Goal: Download file/media

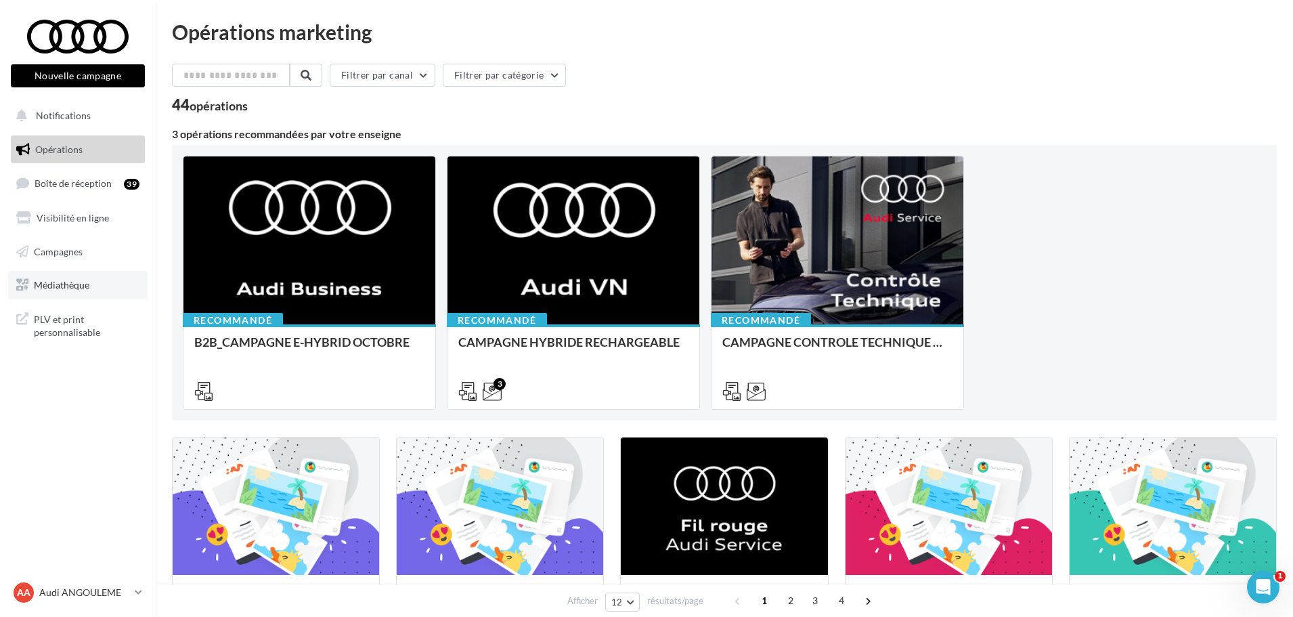
click at [78, 286] on span "Médiathèque" at bounding box center [62, 285] width 56 height 12
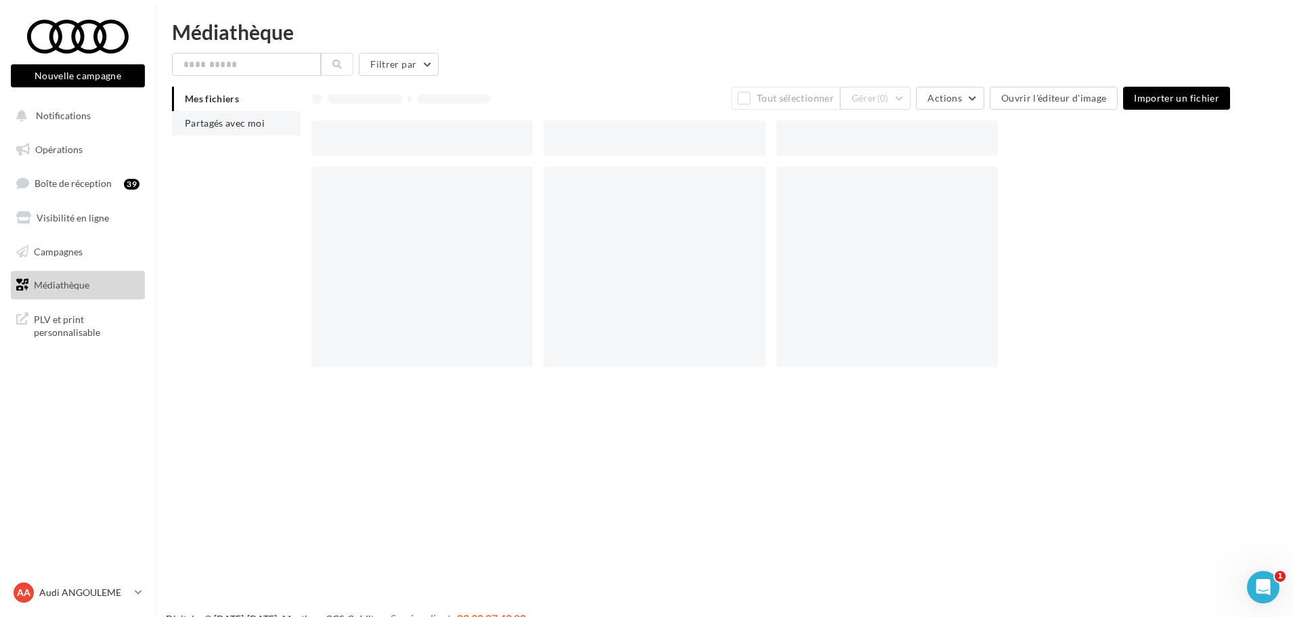
click at [231, 118] on span "Partagés avec moi" at bounding box center [225, 123] width 80 height 12
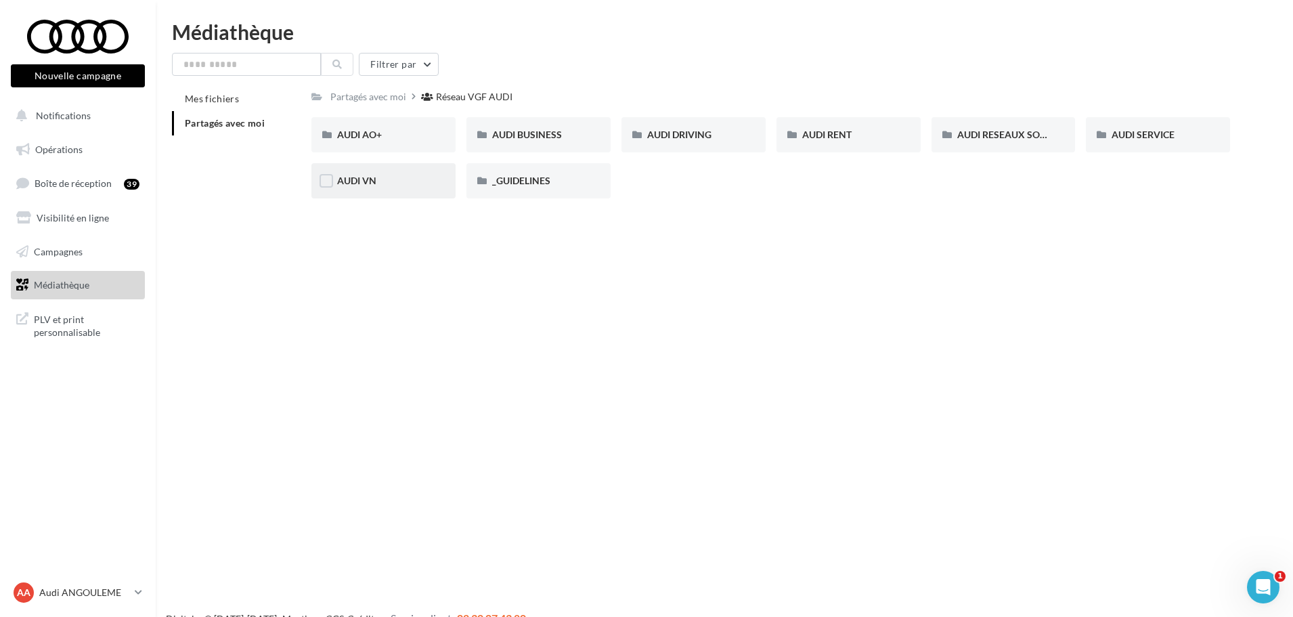
click at [397, 181] on div "AUDI VN" at bounding box center [383, 181] width 93 height 14
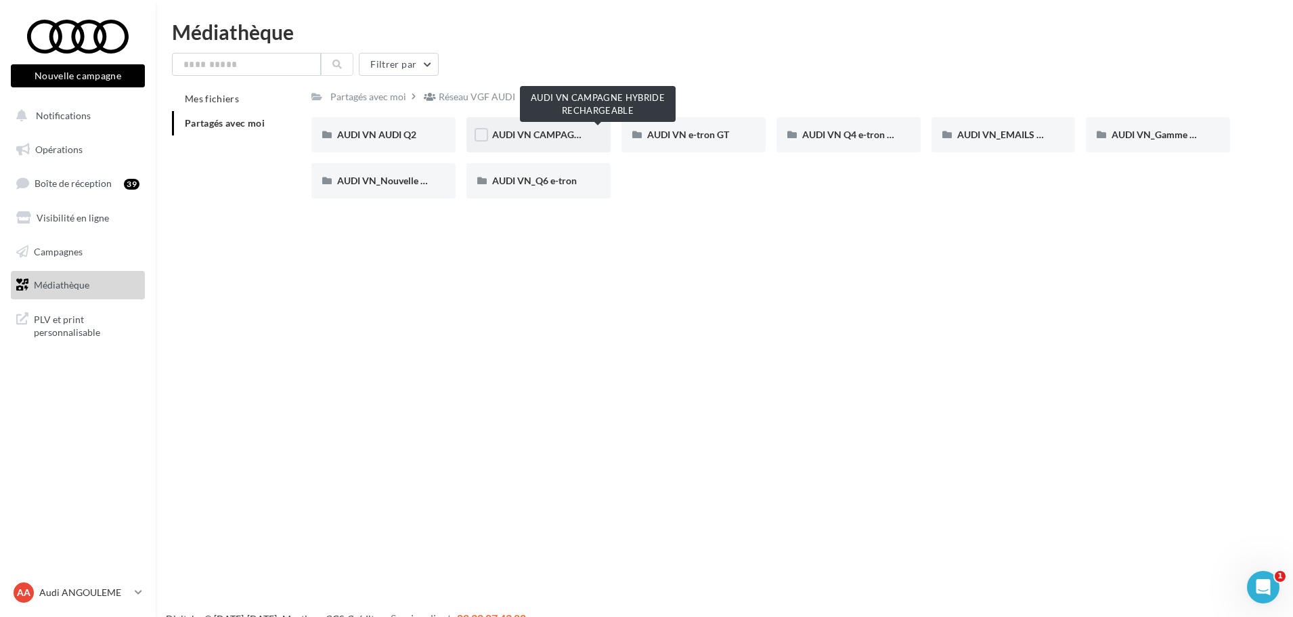
click at [540, 131] on span "AUDI VN CAMPAGNE HYBRIDE RECHARGEABLE" at bounding box center [598, 135] width 213 height 12
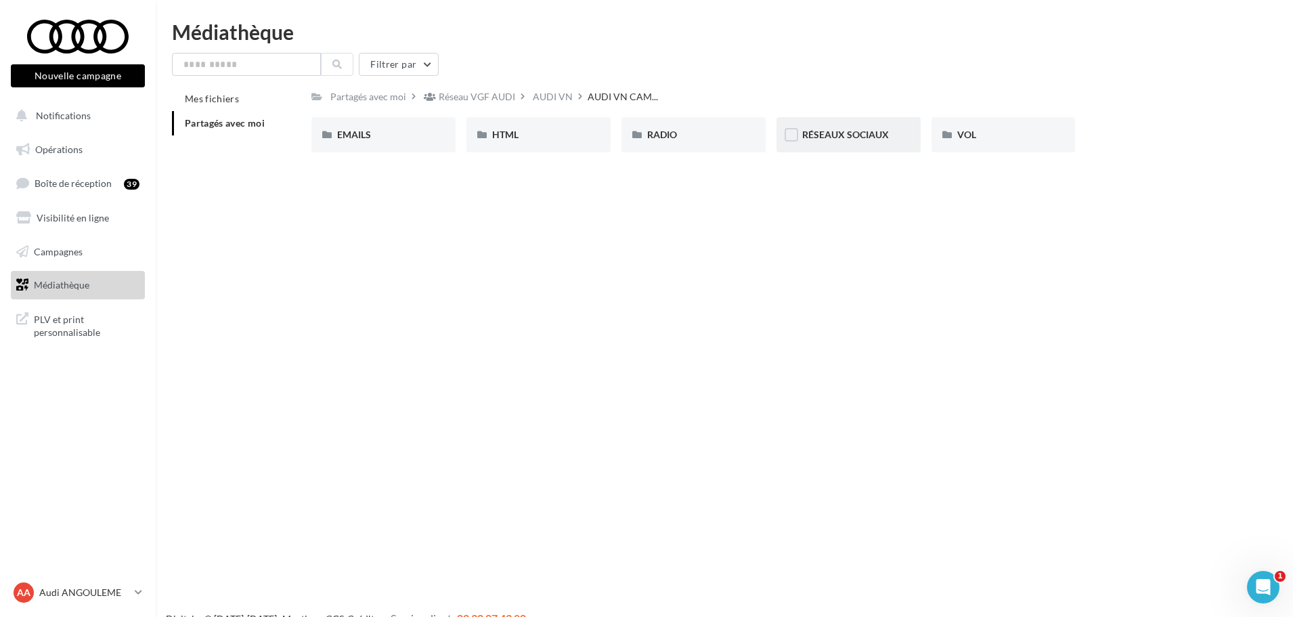
click at [864, 144] on div "RÉSEAUX SOCIAUX" at bounding box center [849, 134] width 144 height 35
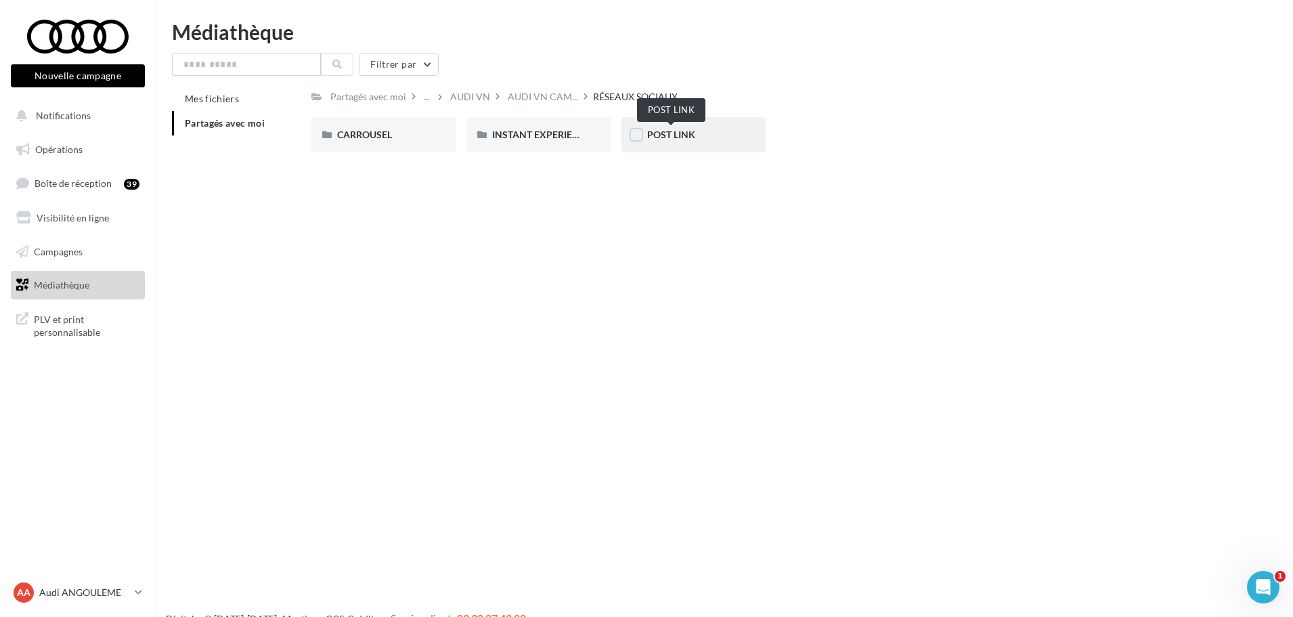
click at [673, 137] on span "POST LINK" at bounding box center [671, 135] width 48 height 12
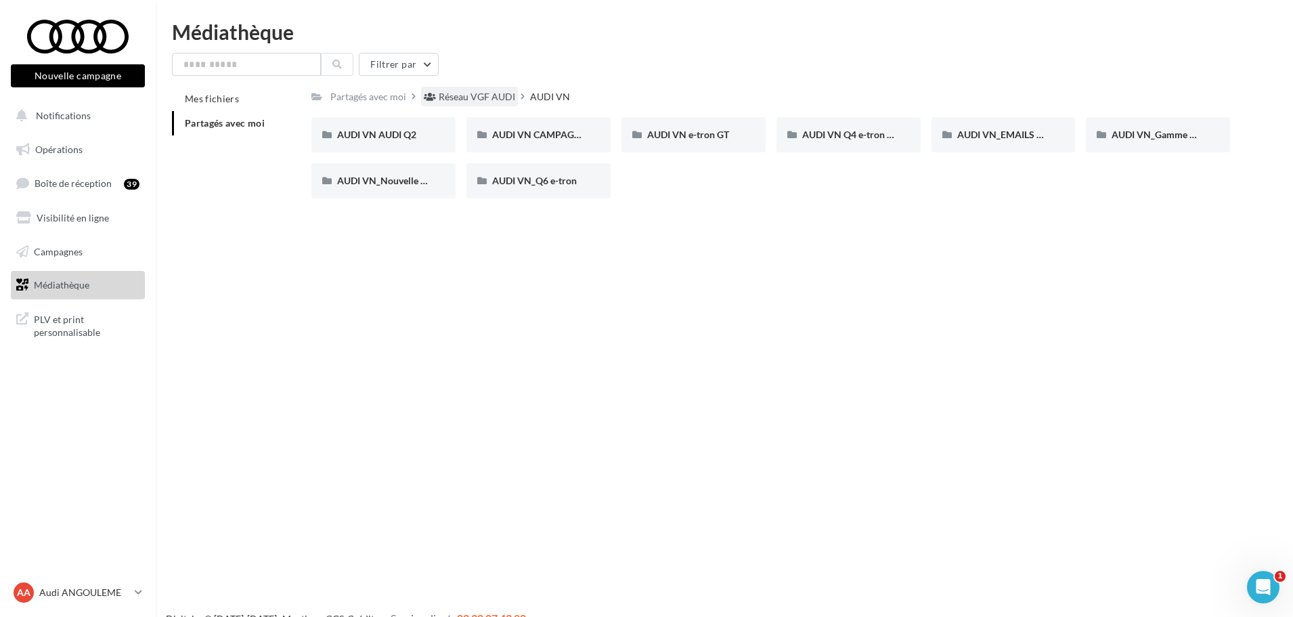
click at [466, 95] on div "Réseau VGF AUDI" at bounding box center [477, 97] width 77 height 14
click at [831, 135] on span "AUDI RENT" at bounding box center [826, 135] width 49 height 12
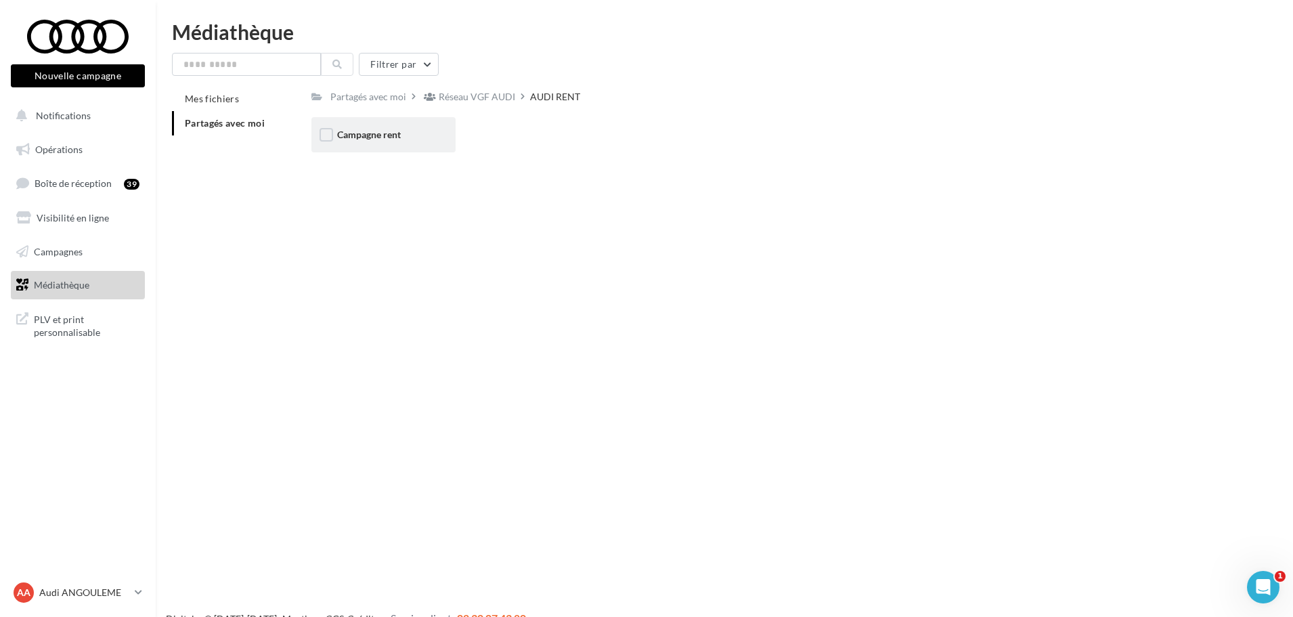
click at [395, 134] on span "Campagne rent" at bounding box center [369, 135] width 64 height 12
click at [389, 135] on span "CARROUSELS" at bounding box center [367, 135] width 60 height 12
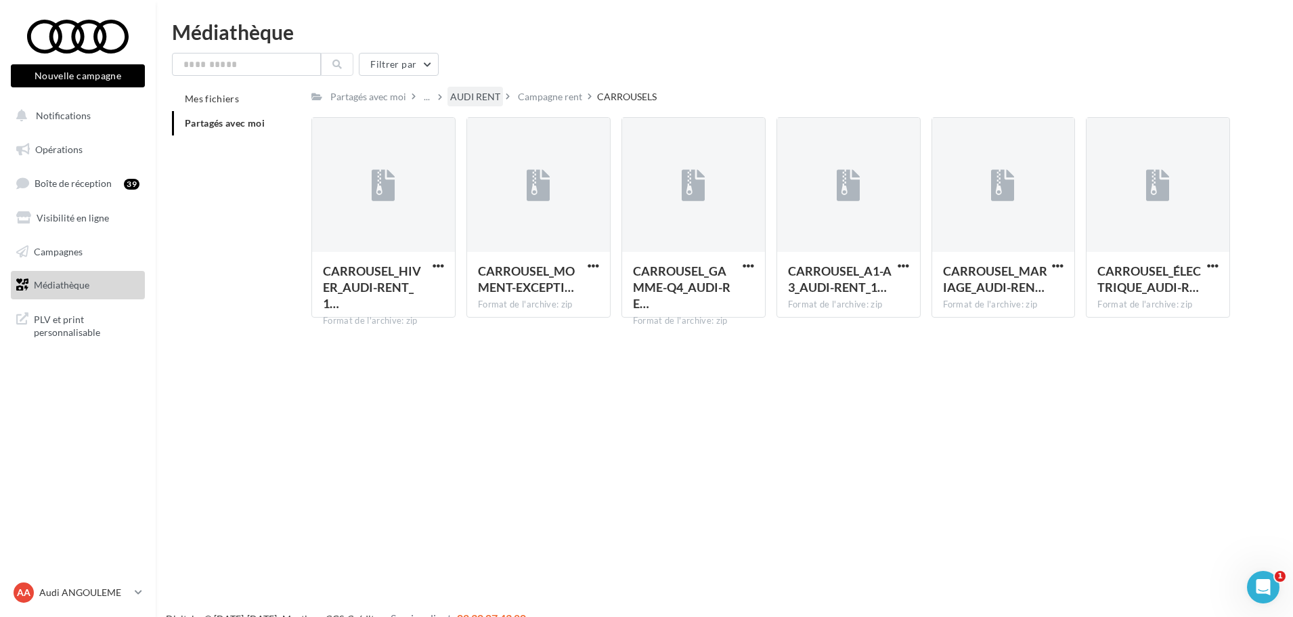
click at [486, 89] on div "AUDI RENT" at bounding box center [476, 97] width 56 height 20
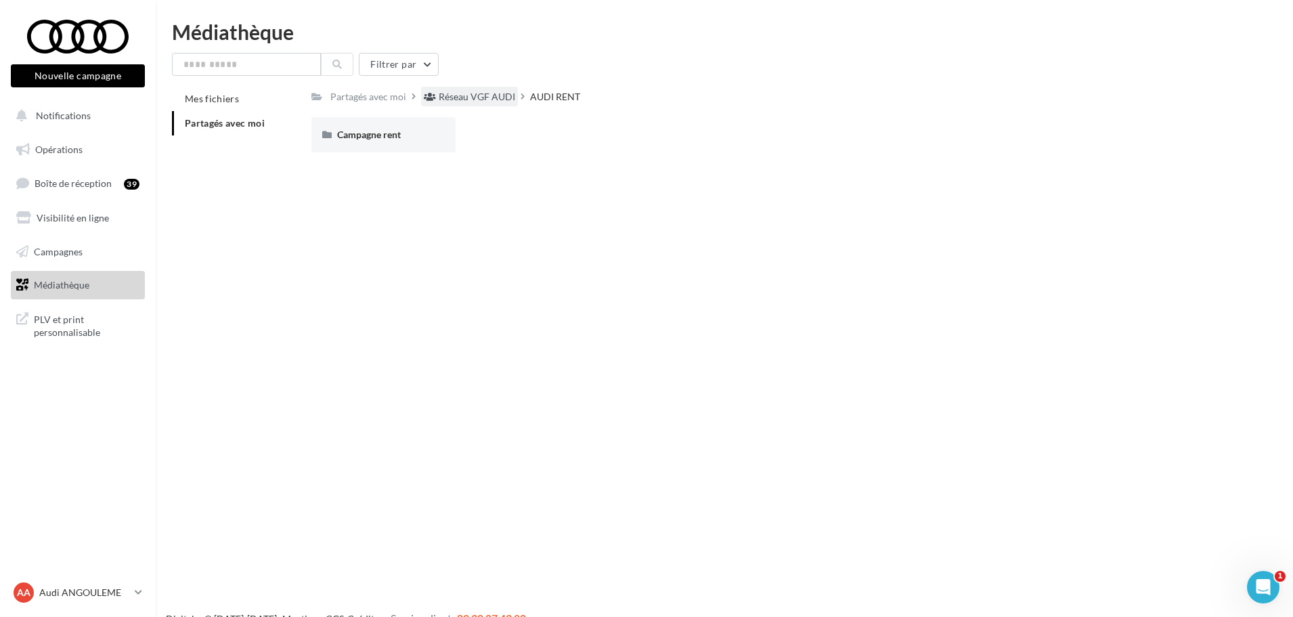
click at [439, 98] on div "Réseau VGF AUDI" at bounding box center [477, 97] width 77 height 14
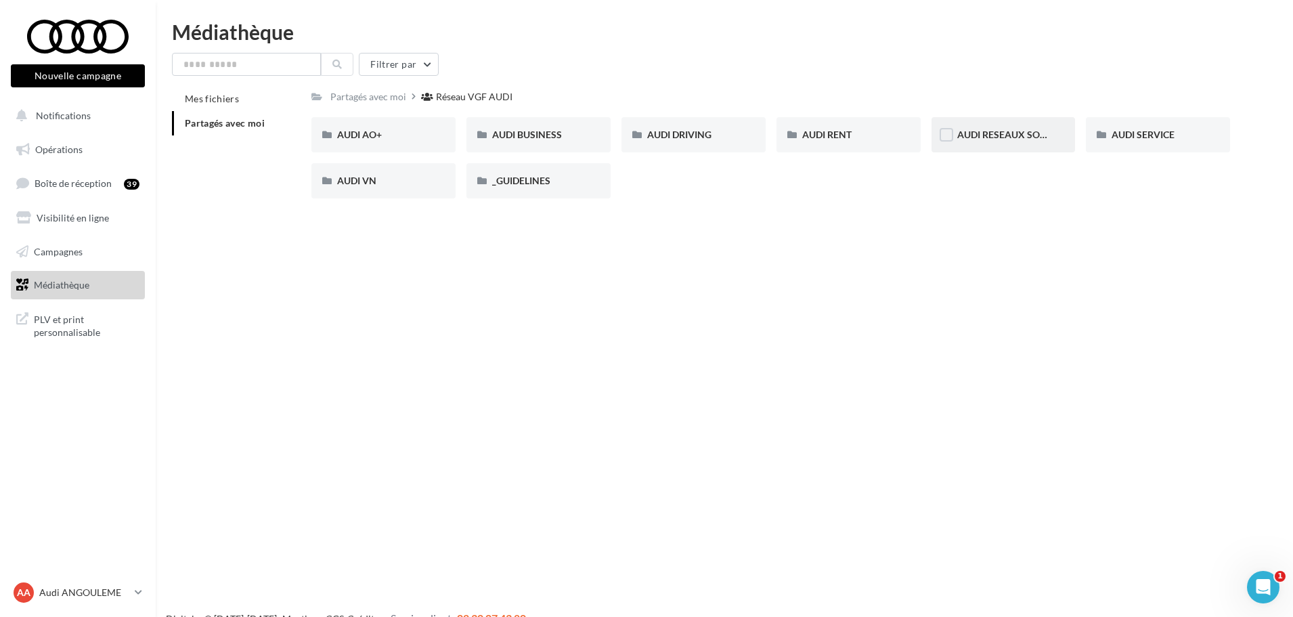
click at [1004, 143] on div "AUDI RESEAUX SOCIAUX" at bounding box center [1004, 134] width 144 height 35
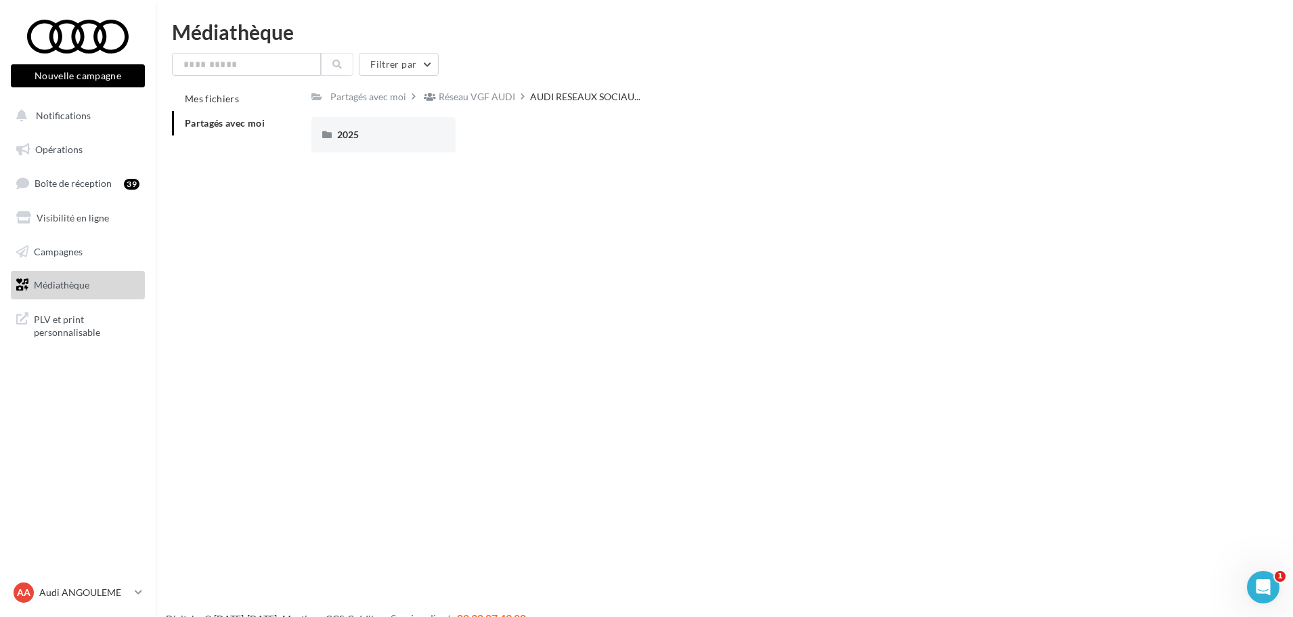
click at [389, 153] on div "2025 2025" at bounding box center [776, 140] width 930 height 46
click at [388, 142] on div "2025" at bounding box center [383, 134] width 144 height 35
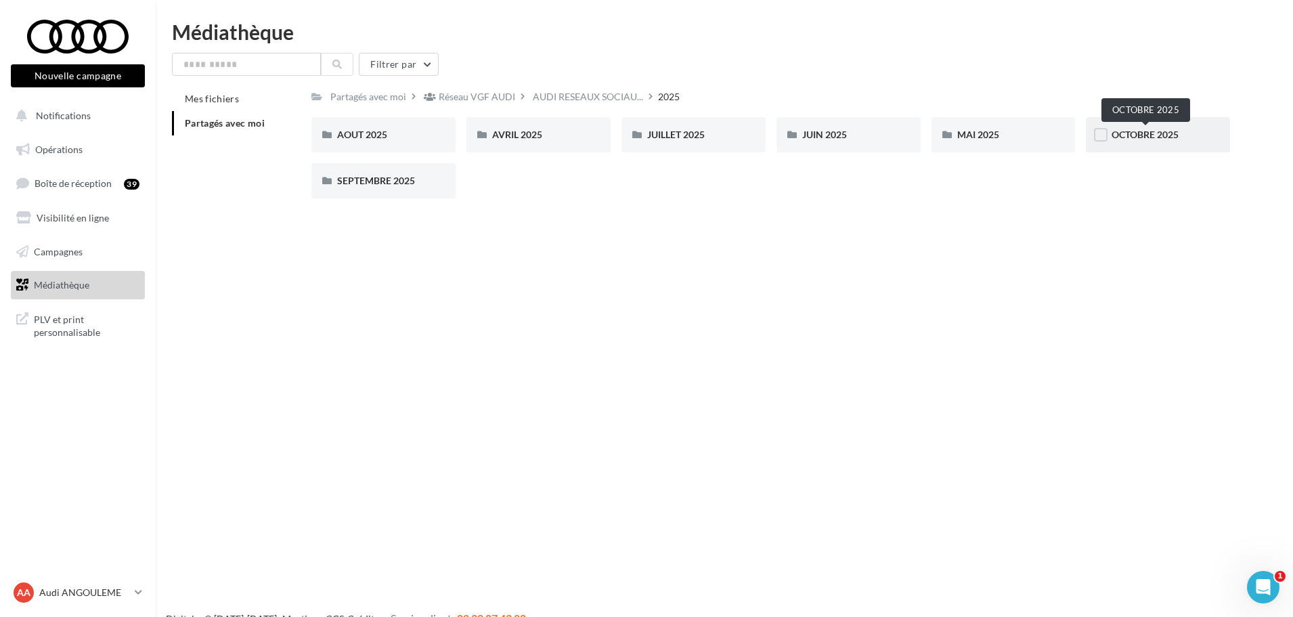
click at [1146, 138] on span "OCTOBRE 2025" at bounding box center [1145, 135] width 67 height 12
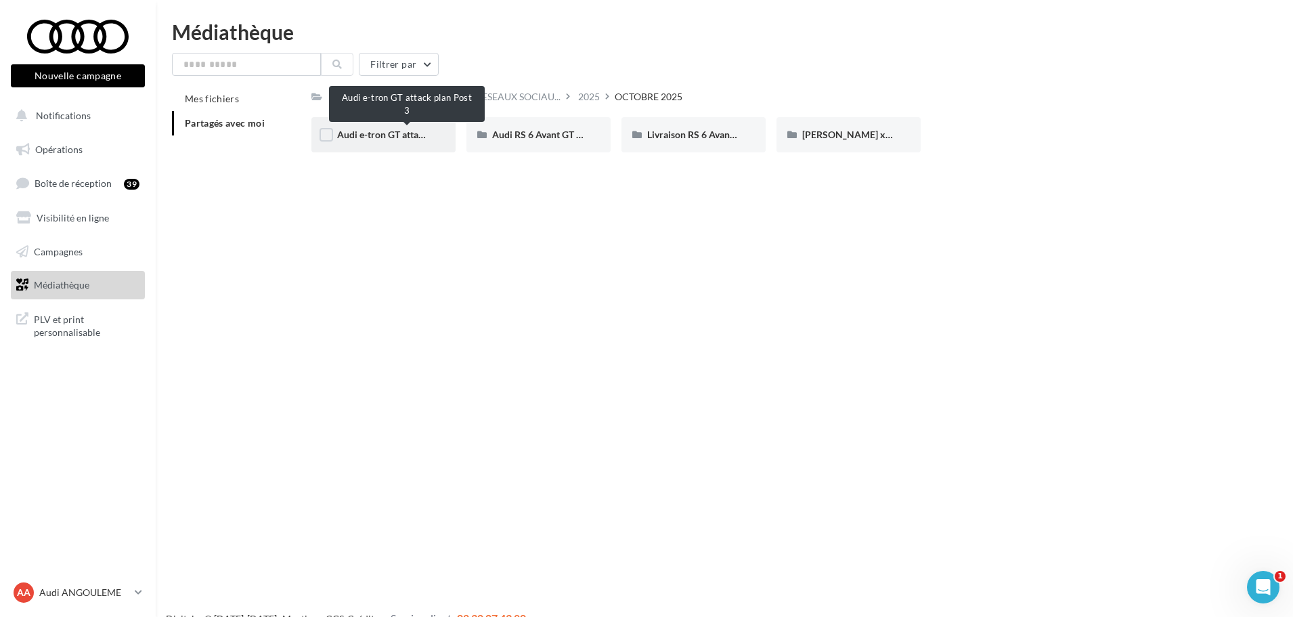
click at [401, 139] on span "Audi e-tron GT attack plan Post 3" at bounding box center [407, 135] width 140 height 12
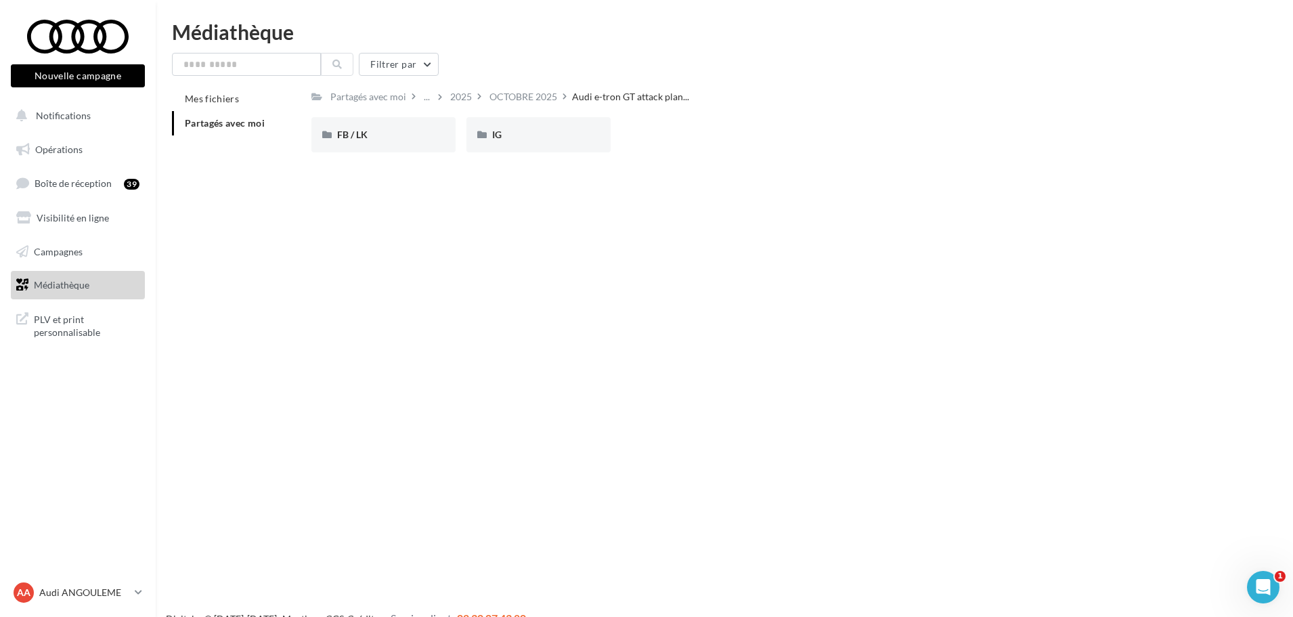
click at [401, 139] on div "FB / LK" at bounding box center [383, 135] width 93 height 14
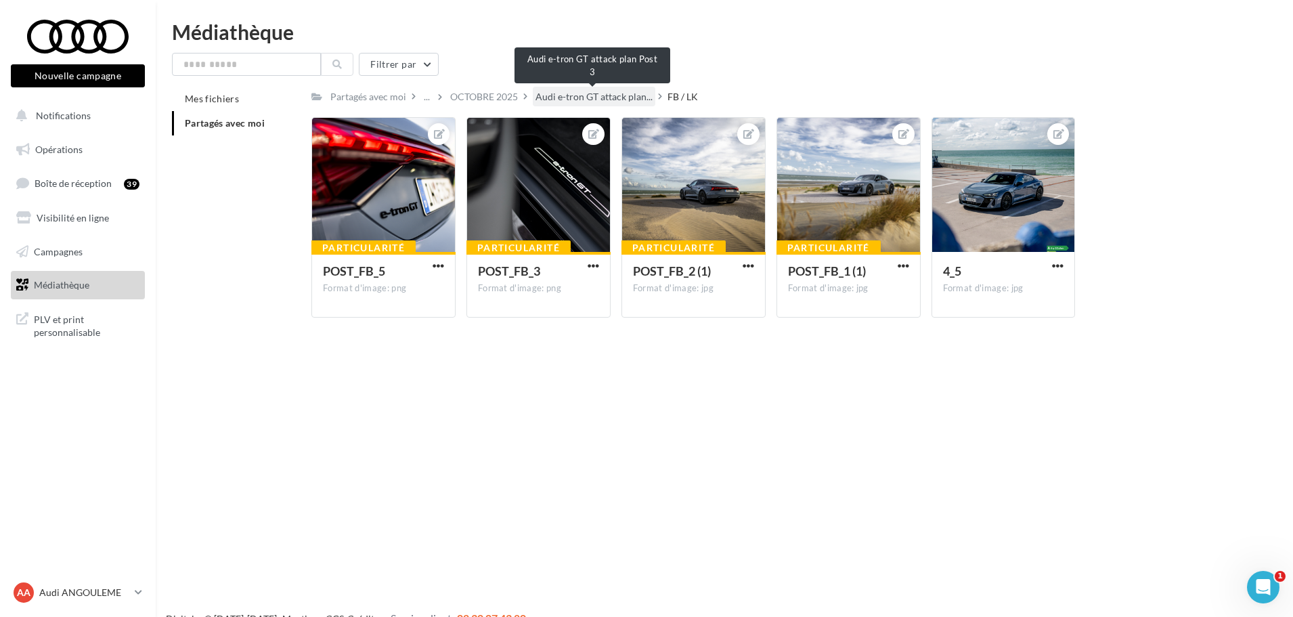
click at [615, 96] on span "Audi e-tron GT attack plan..." at bounding box center [594, 97] width 117 height 14
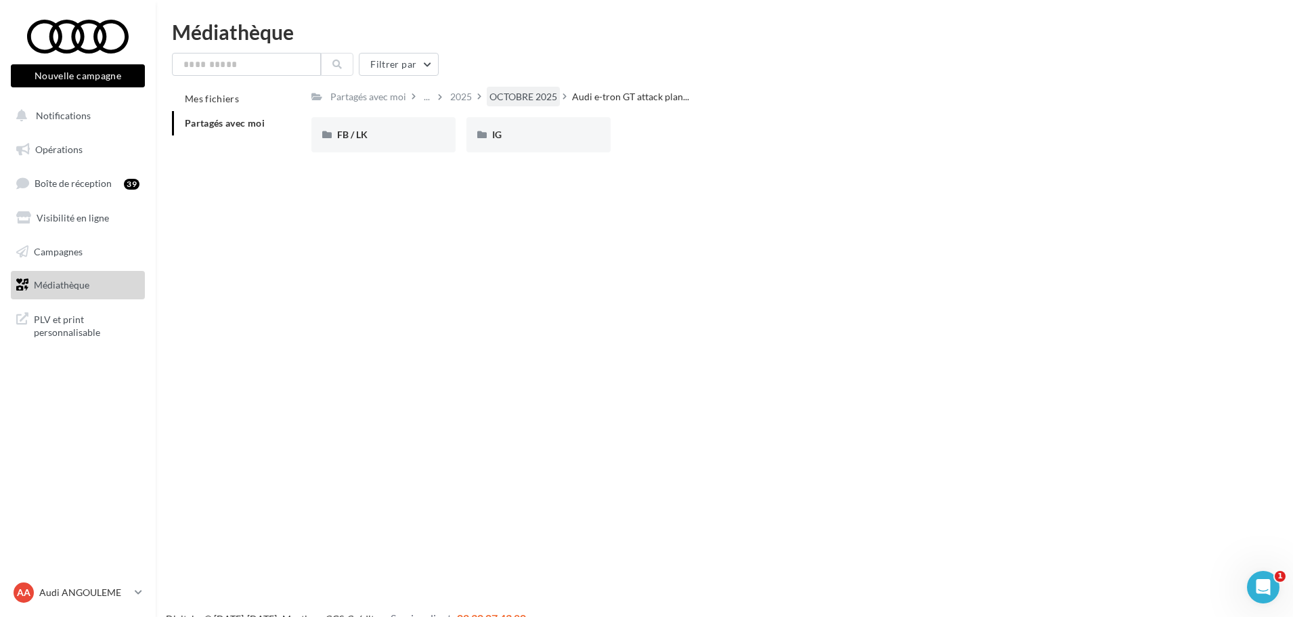
click at [517, 102] on div "OCTOBRE 2025" at bounding box center [524, 97] width 68 height 14
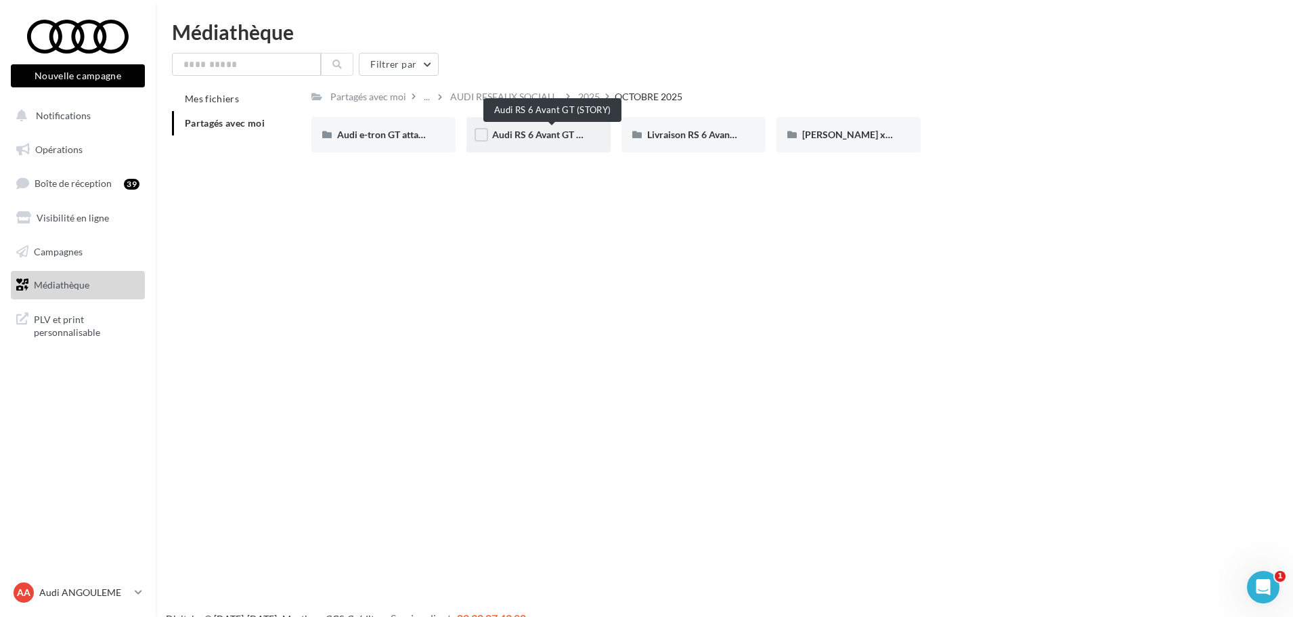
click at [520, 140] on span "Audi RS 6 Avant GT (STORY)" at bounding box center [551, 135] width 119 height 12
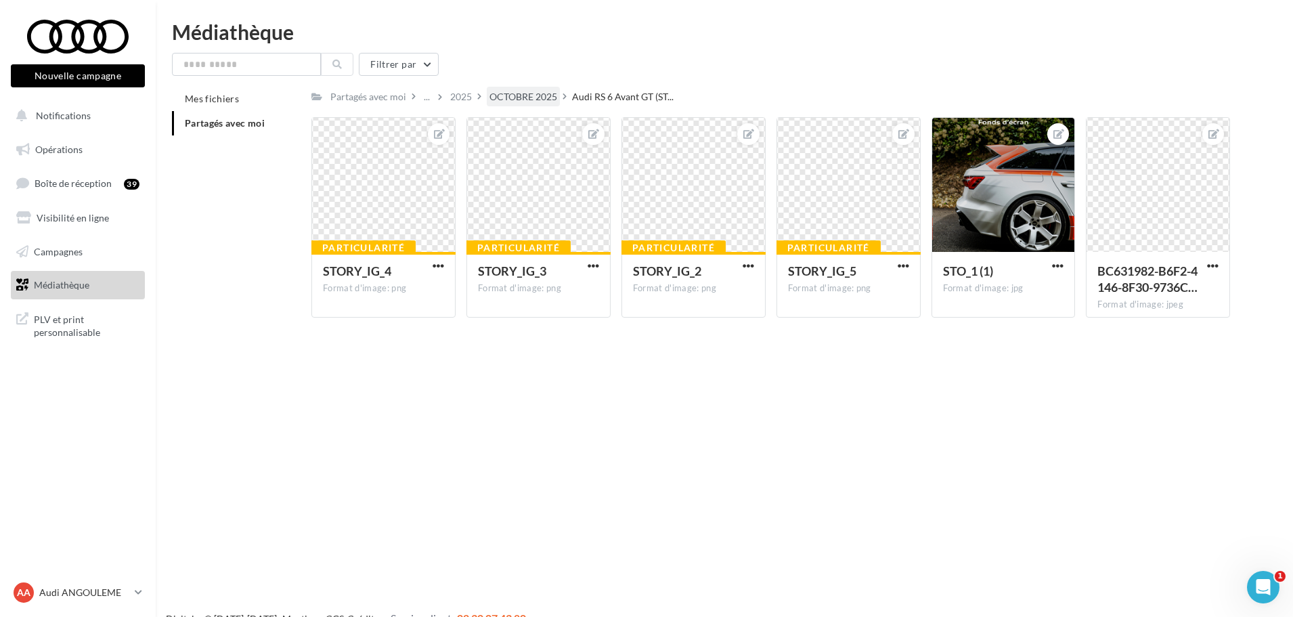
click at [530, 93] on div "OCTOBRE 2025" at bounding box center [524, 97] width 68 height 14
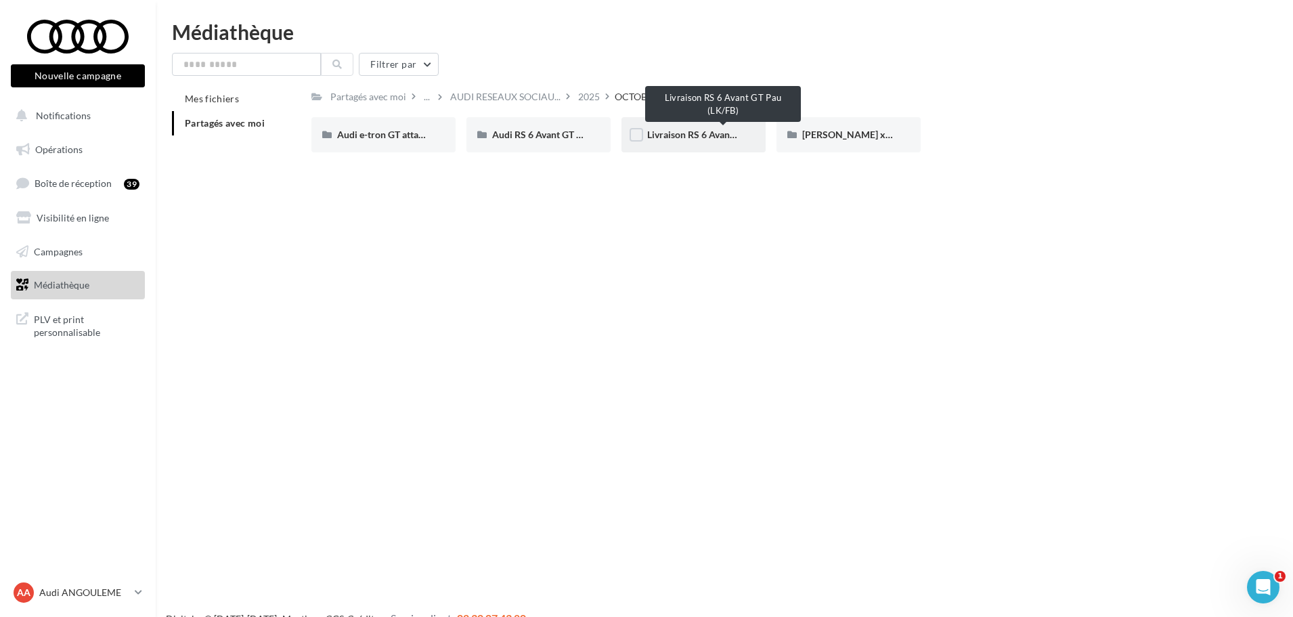
click at [689, 132] on span "Livraison RS 6 Avant GT Pau (LK/FB)" at bounding box center [723, 135] width 152 height 12
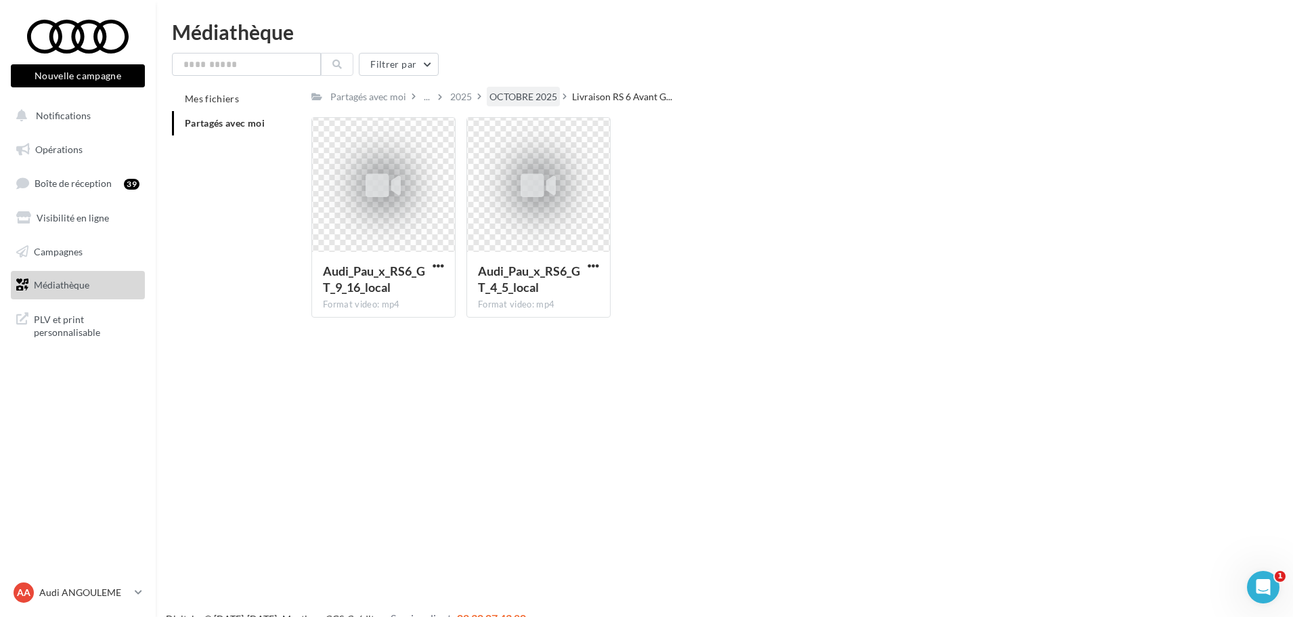
click at [545, 95] on div "OCTOBRE 2025" at bounding box center [524, 97] width 68 height 14
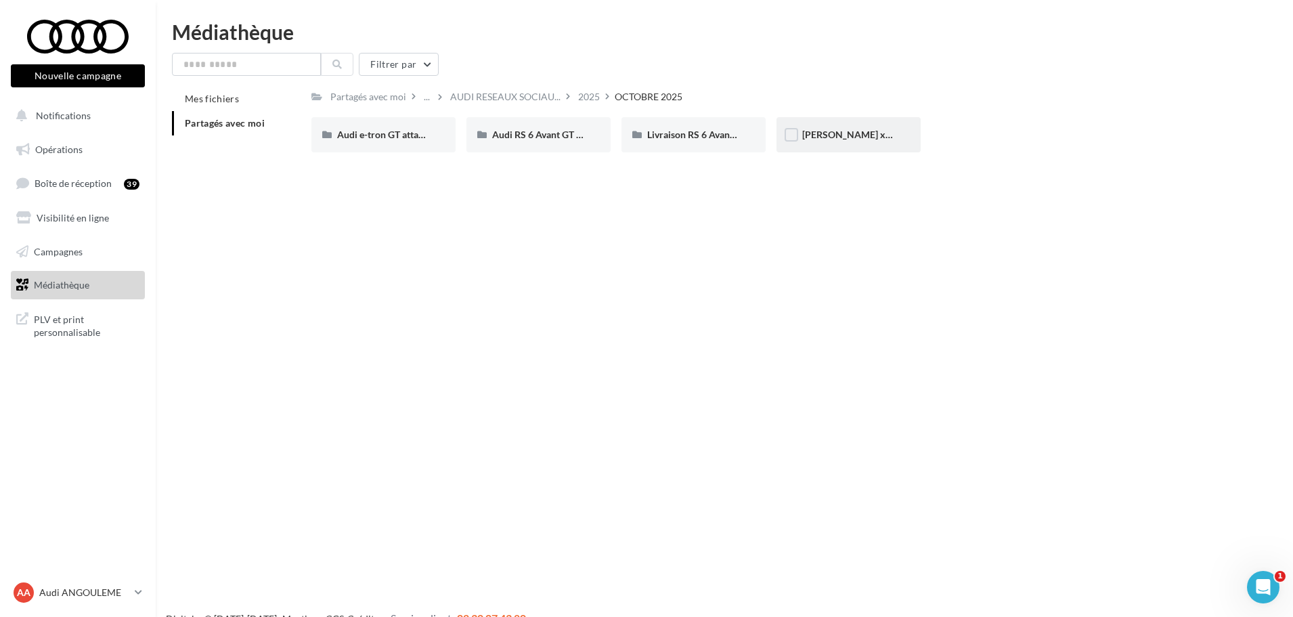
click at [844, 147] on div "Marc Márquez x Audi Spain ????????" at bounding box center [849, 134] width 144 height 35
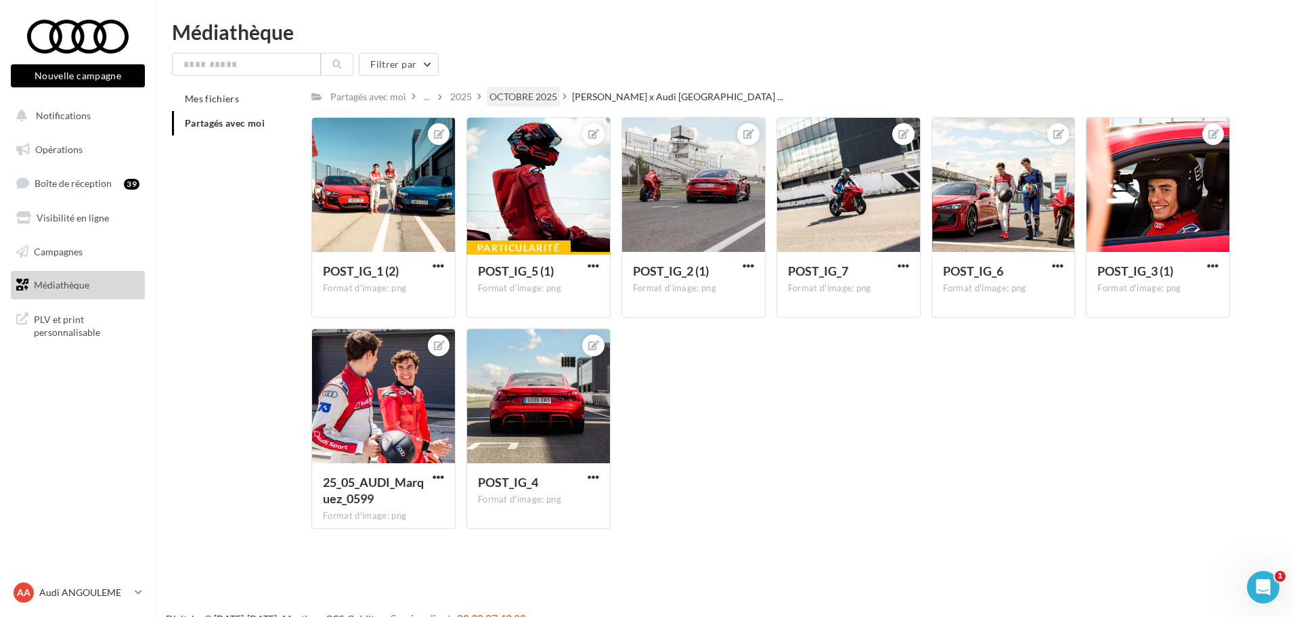
click at [542, 99] on div "OCTOBRE 2025" at bounding box center [524, 97] width 68 height 14
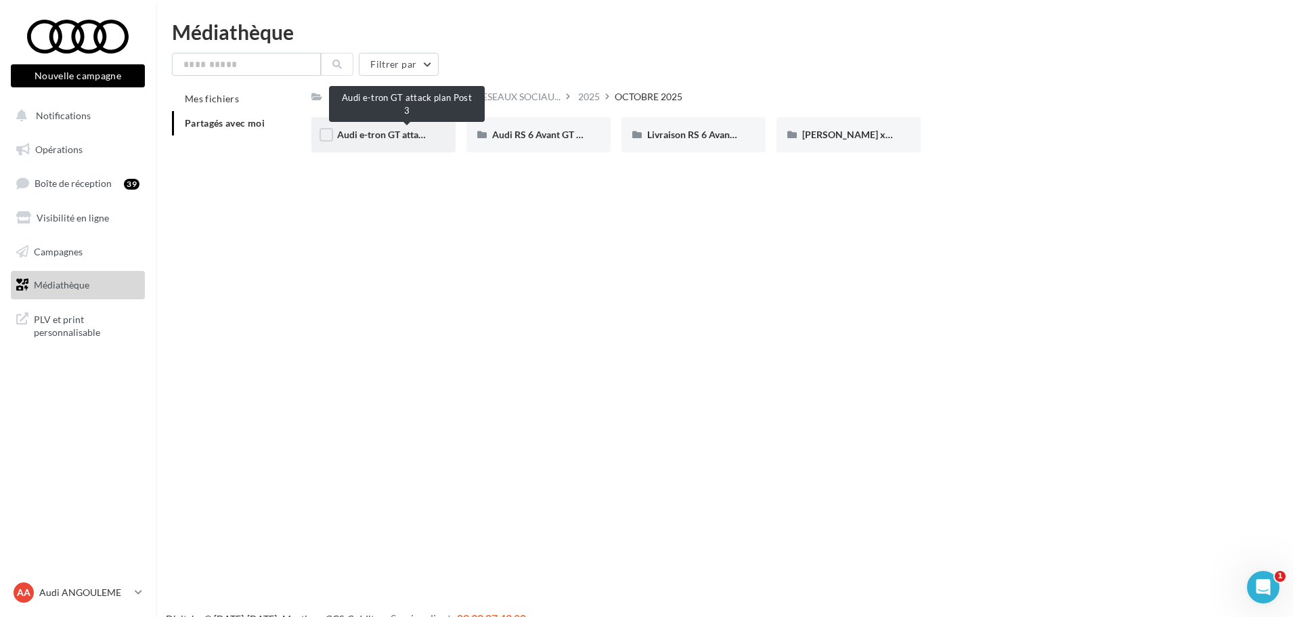
click at [381, 139] on span "Audi e-tron GT attack plan Post 3" at bounding box center [407, 135] width 140 height 12
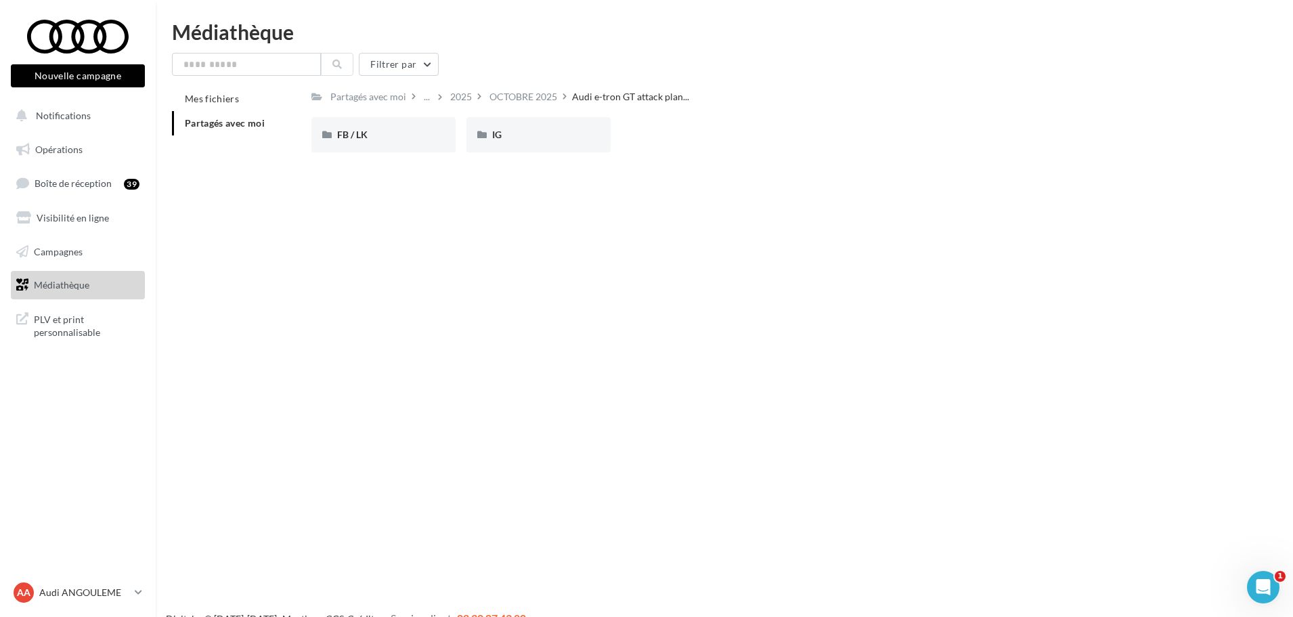
click at [381, 139] on div "FB / LK" at bounding box center [383, 135] width 93 height 14
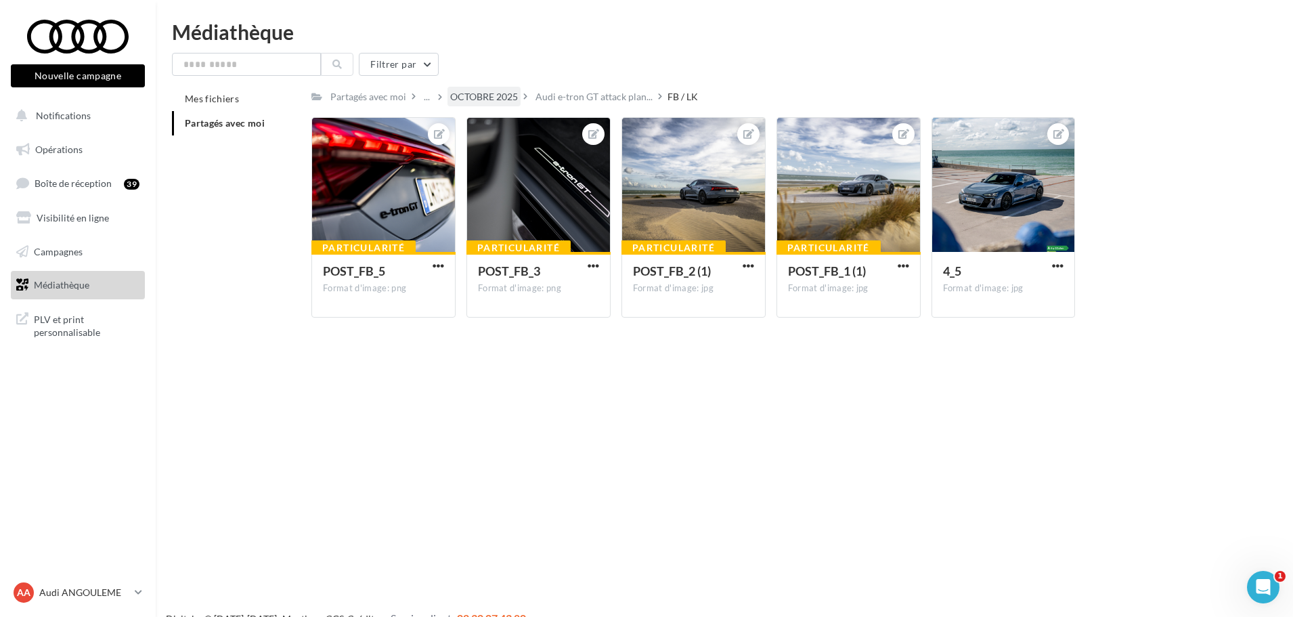
click at [507, 97] on div "OCTOBRE 2025" at bounding box center [484, 97] width 68 height 14
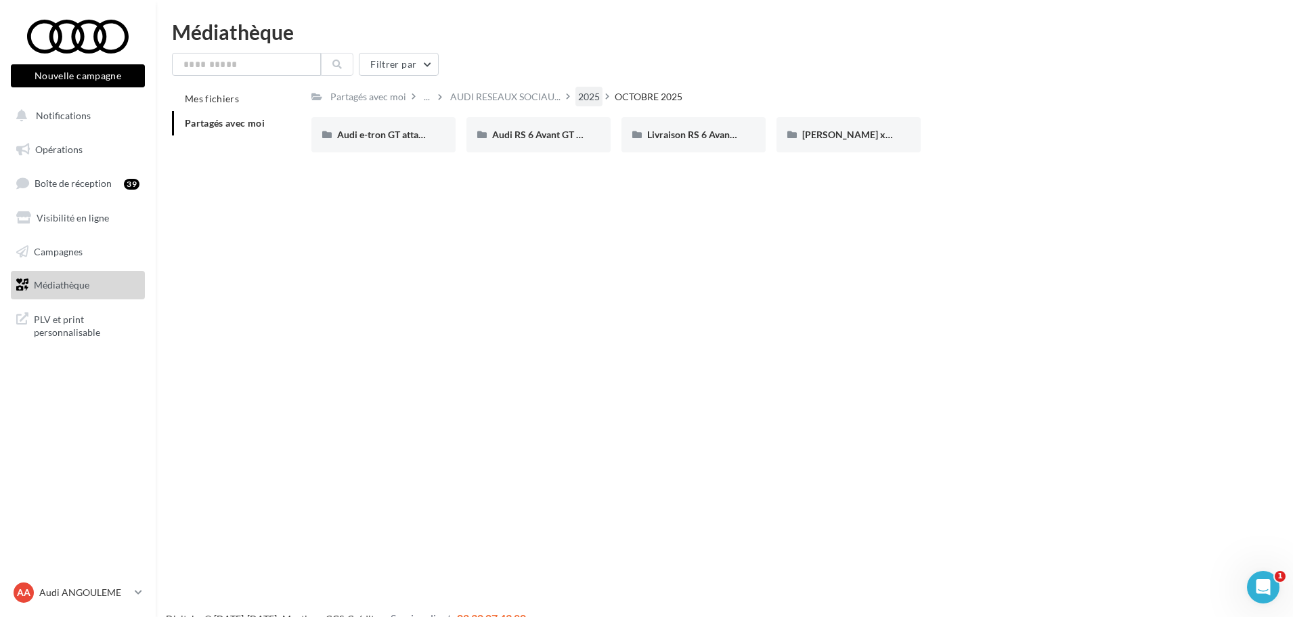
click at [595, 95] on div "2025" at bounding box center [589, 97] width 22 height 14
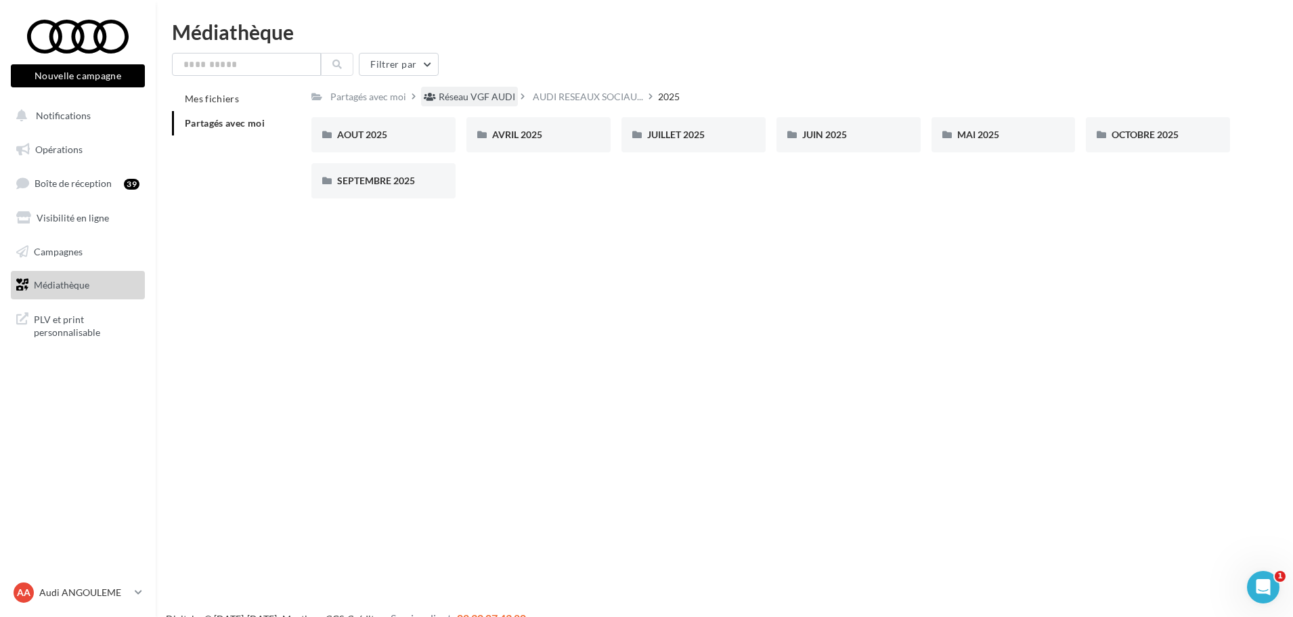
click at [472, 100] on div "Réseau VGF AUDI" at bounding box center [477, 97] width 77 height 14
drag, startPoint x: 978, startPoint y: 141, endPoint x: 559, endPoint y: 141, distance: 418.5
click at [559, 141] on div "AUDI BUSINESS" at bounding box center [538, 135] width 93 height 14
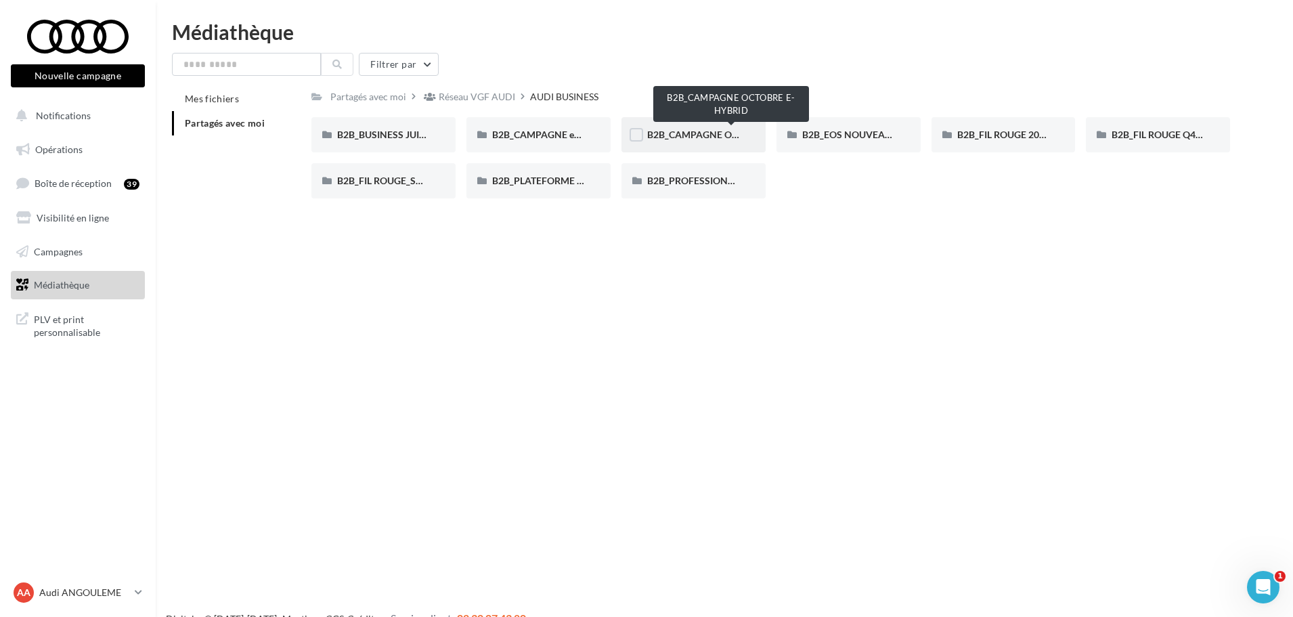
click at [685, 129] on span "B2B_CAMPAGNE OCTOBRE E-HYBRID" at bounding box center [730, 135] width 167 height 12
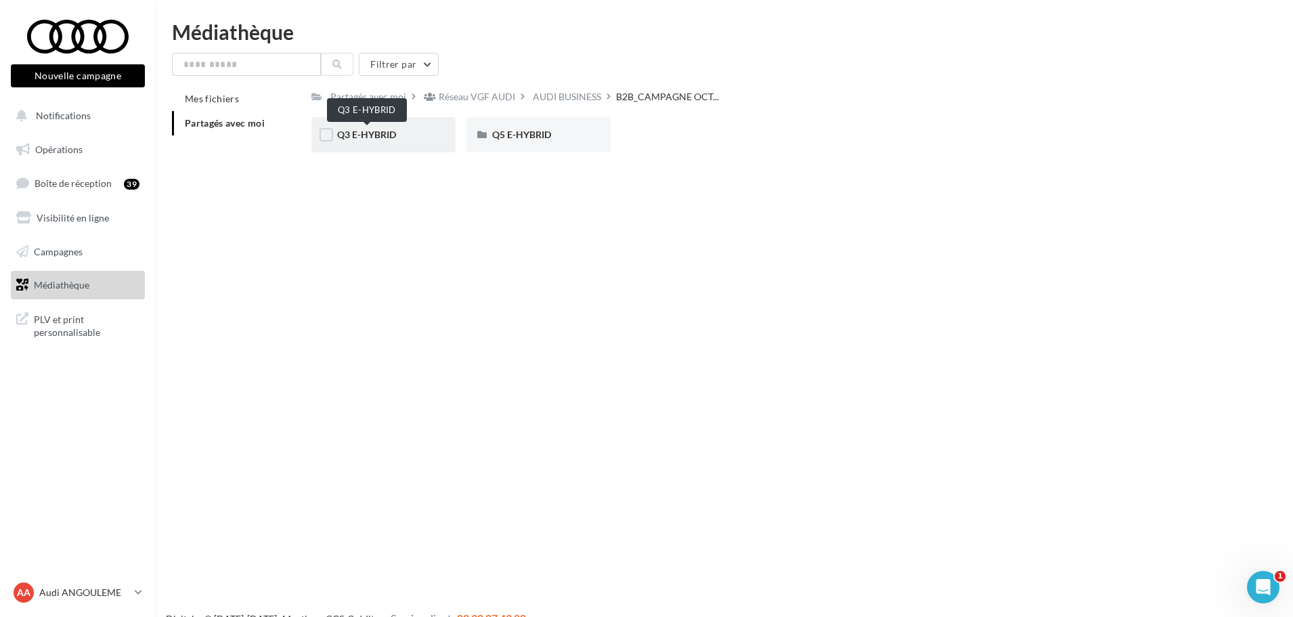
click at [362, 135] on span "Q3 E-HYBRID" at bounding box center [366, 135] width 59 height 12
click at [507, 142] on div "META" at bounding box center [539, 134] width 144 height 35
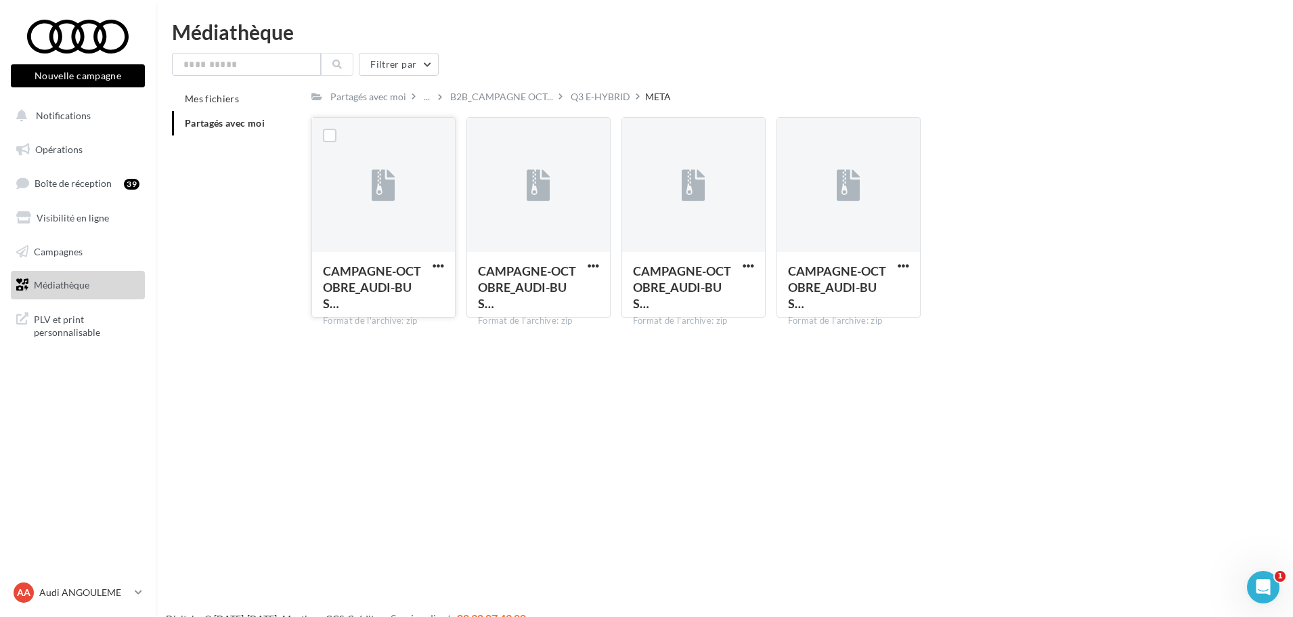
click at [365, 221] on div at bounding box center [383, 185] width 143 height 135
click at [592, 267] on span "button" at bounding box center [594, 266] width 12 height 12
click at [559, 287] on button "Télécharger" at bounding box center [534, 292] width 135 height 35
click at [601, 98] on div "Q3 E-HYBRID" at bounding box center [601, 97] width 60 height 14
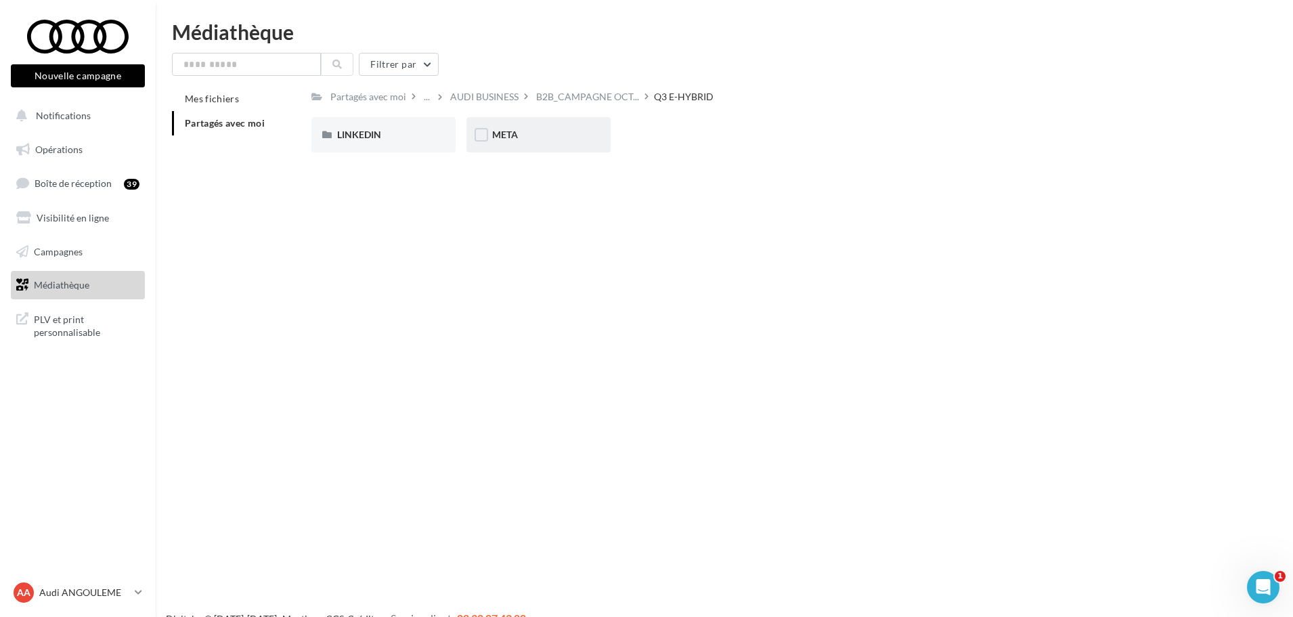
click at [567, 127] on div "META" at bounding box center [539, 134] width 144 height 35
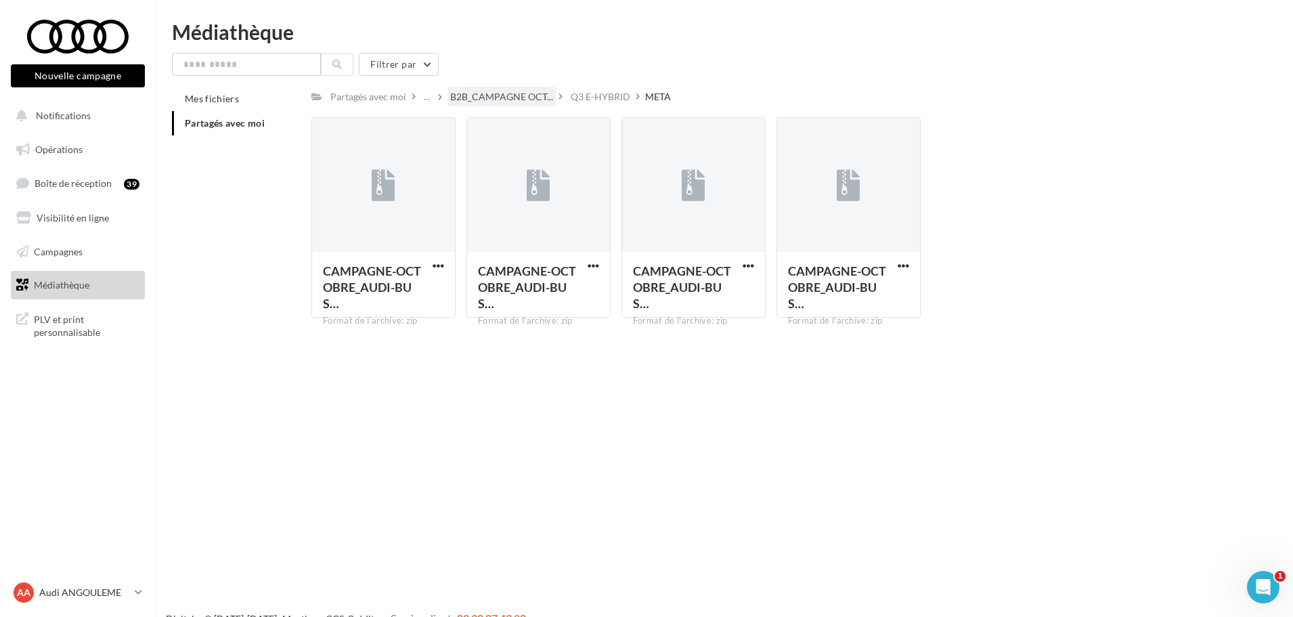
click at [481, 89] on div "B2B_CAMPAGNE OCT..." at bounding box center [502, 97] width 108 height 20
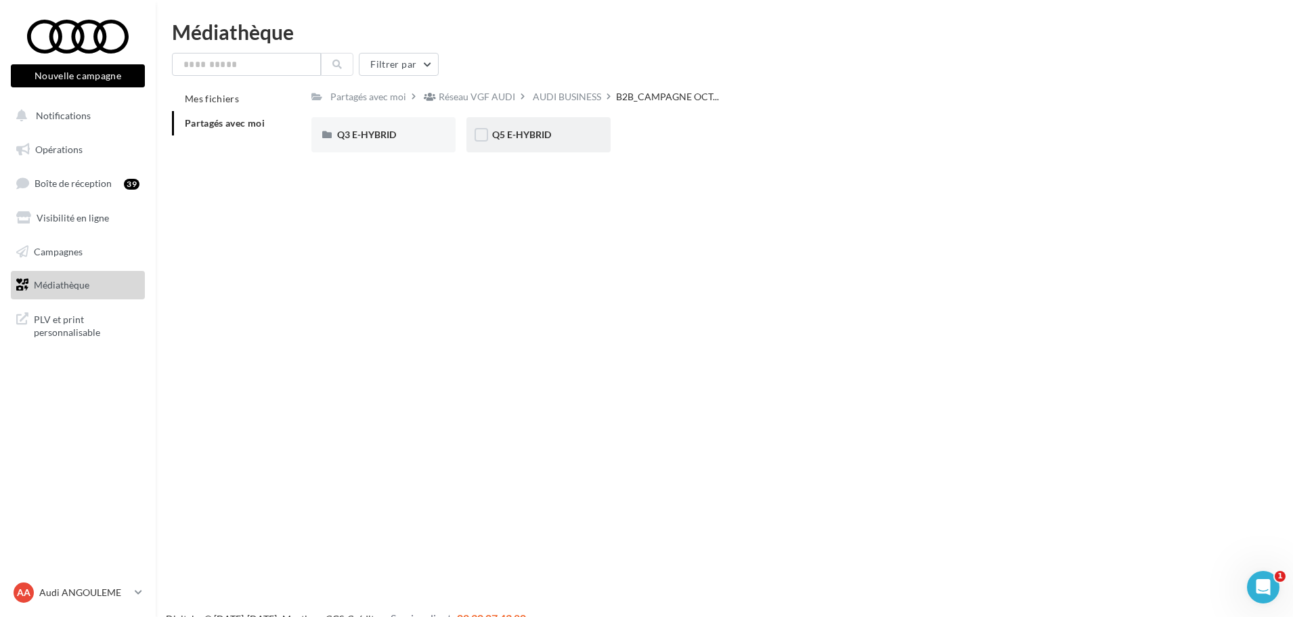
click at [518, 145] on div "Q5 E-HYBRID" at bounding box center [539, 134] width 144 height 35
click at [564, 136] on div "META" at bounding box center [538, 135] width 93 height 14
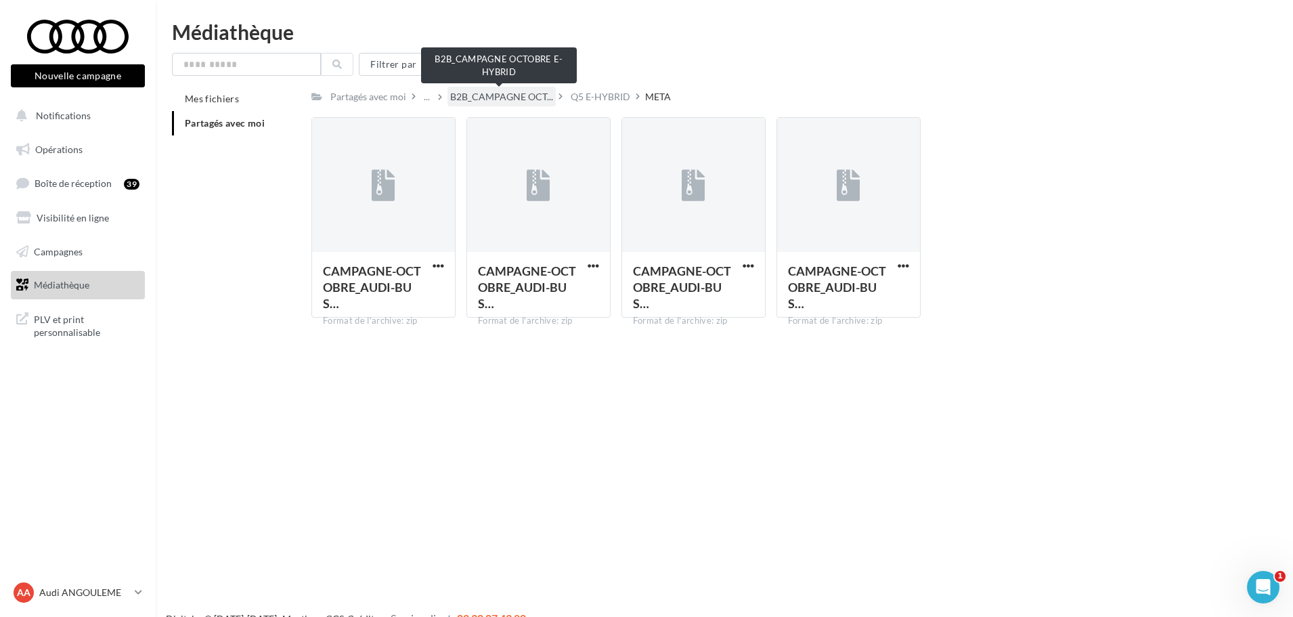
click at [522, 102] on span "B2B_CAMPAGNE OCT..." at bounding box center [501, 97] width 103 height 14
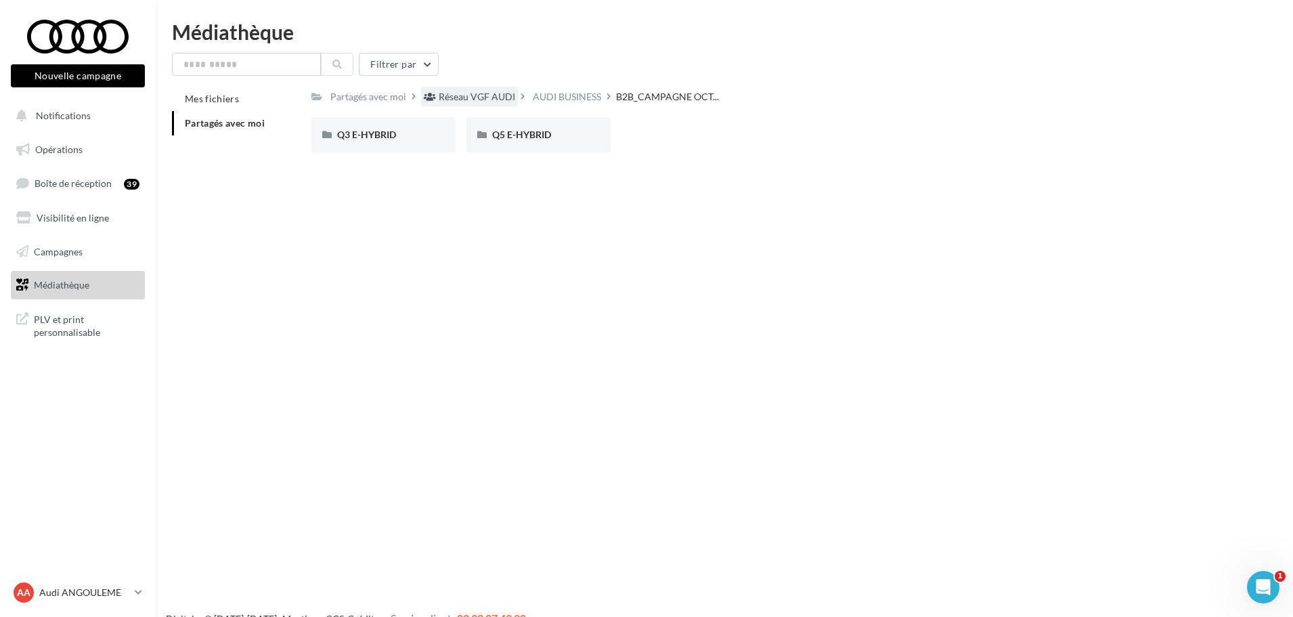
click at [489, 99] on div "Réseau VGF AUDI" at bounding box center [477, 97] width 77 height 14
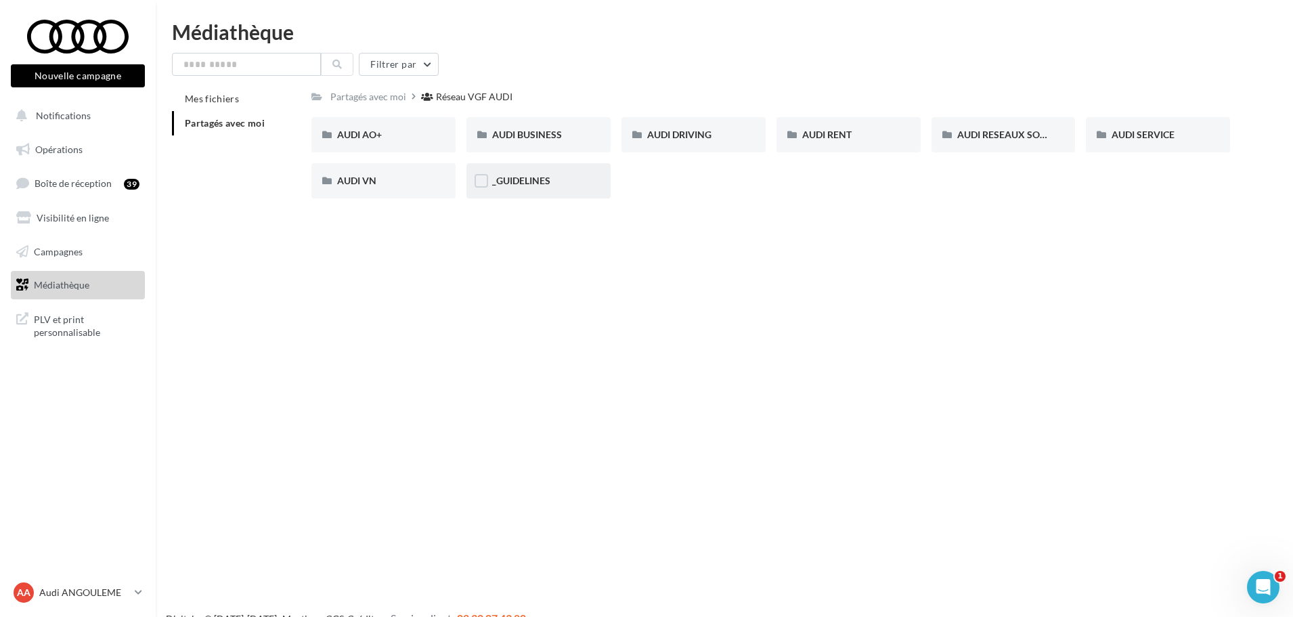
click at [532, 194] on div "_GUIDELINES" at bounding box center [539, 180] width 144 height 35
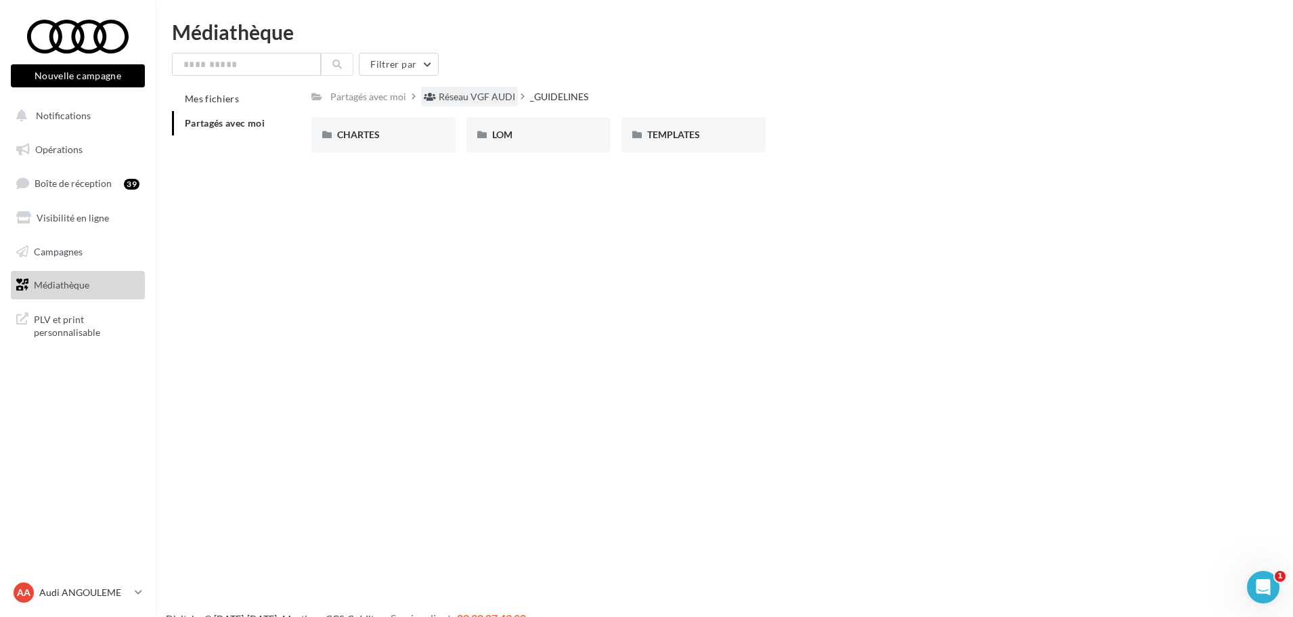
click at [460, 98] on div "Réseau VGF AUDI" at bounding box center [477, 97] width 77 height 14
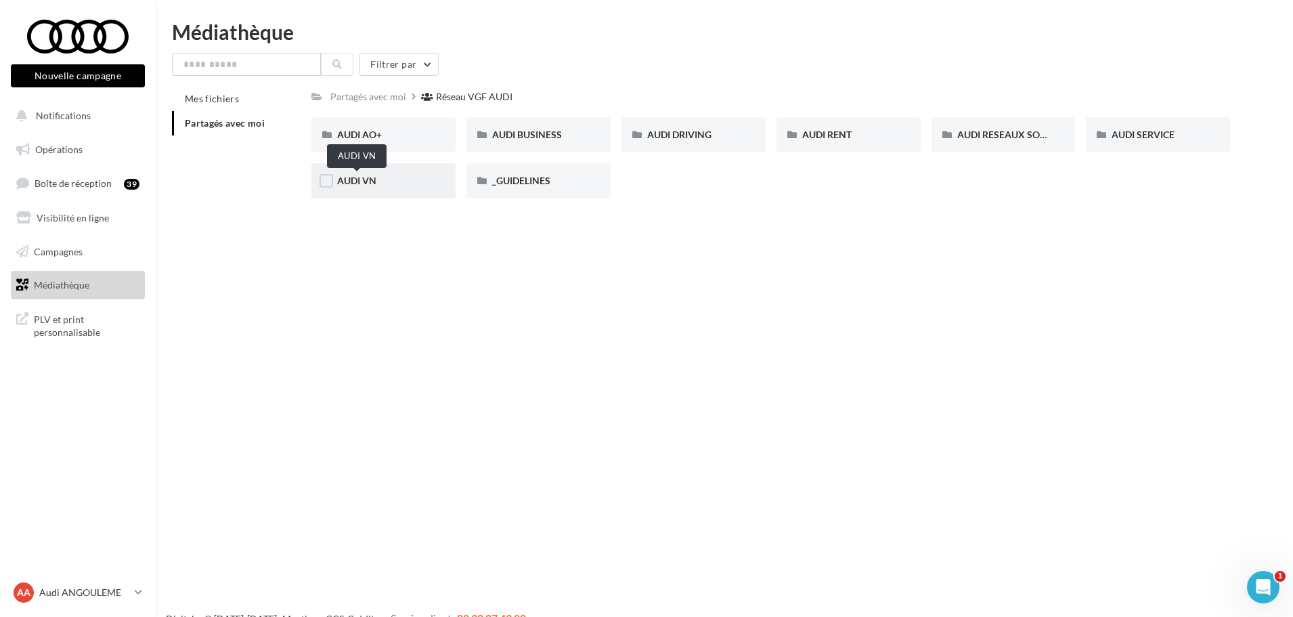
click at [337, 177] on span "AUDI VN" at bounding box center [356, 181] width 39 height 12
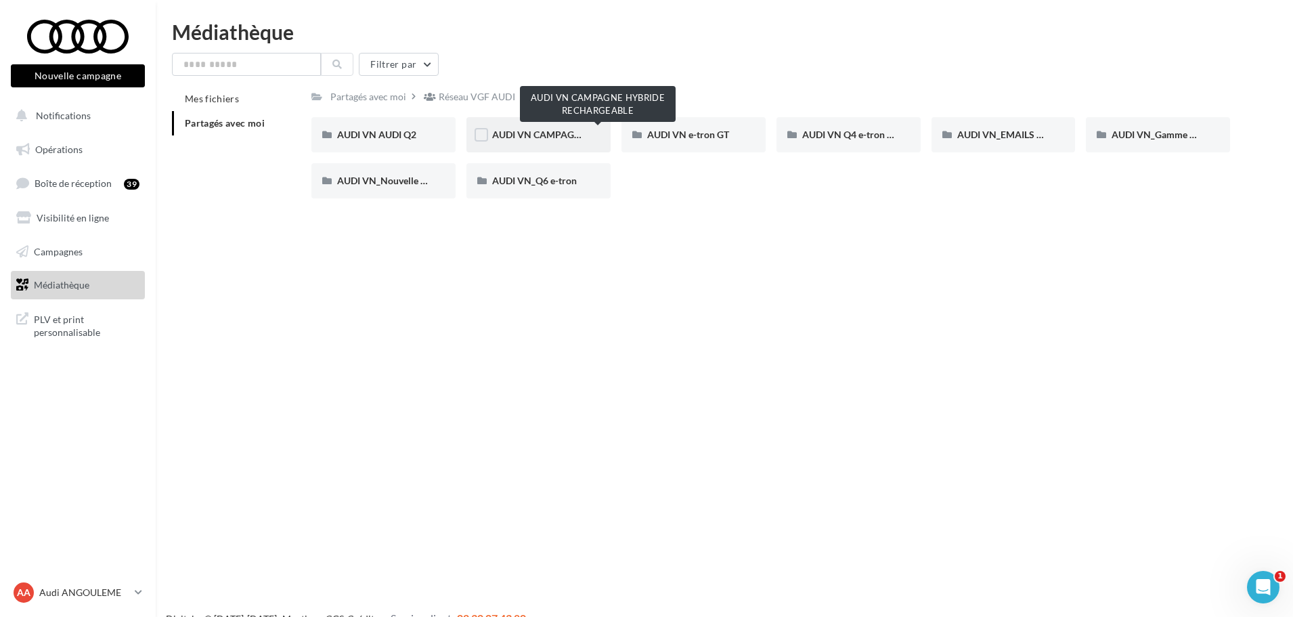
click at [542, 139] on span "AUDI VN CAMPAGNE HYBRIDE RECHARGEABLE" at bounding box center [598, 135] width 213 height 12
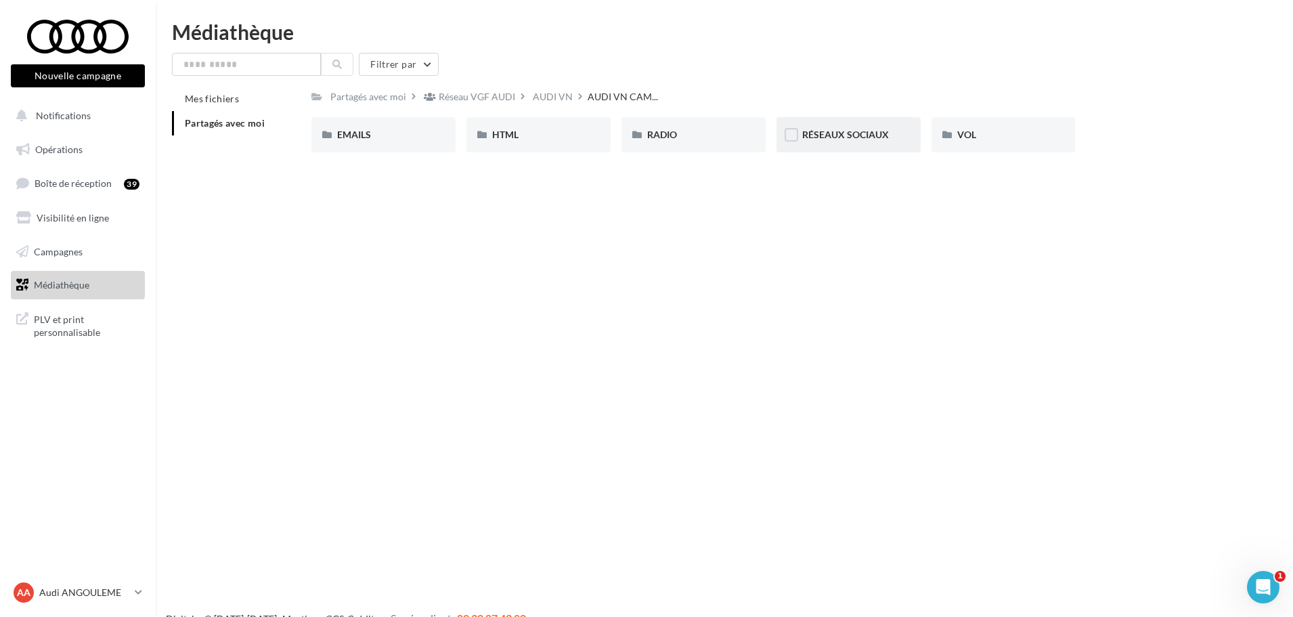
click at [848, 135] on span "RÉSEAUX SOCIAUX" at bounding box center [845, 135] width 87 height 12
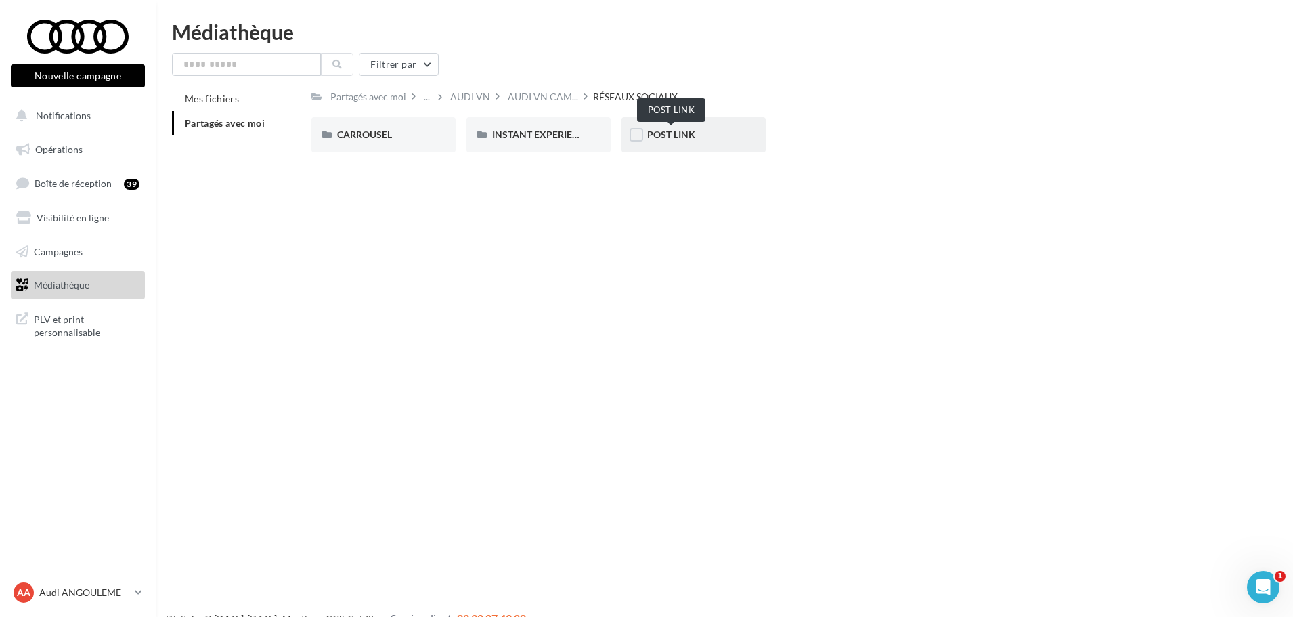
click at [687, 129] on span "POST LINK" at bounding box center [671, 135] width 48 height 12
click at [425, 131] on div "A3 TFSI e" at bounding box center [383, 135] width 93 height 14
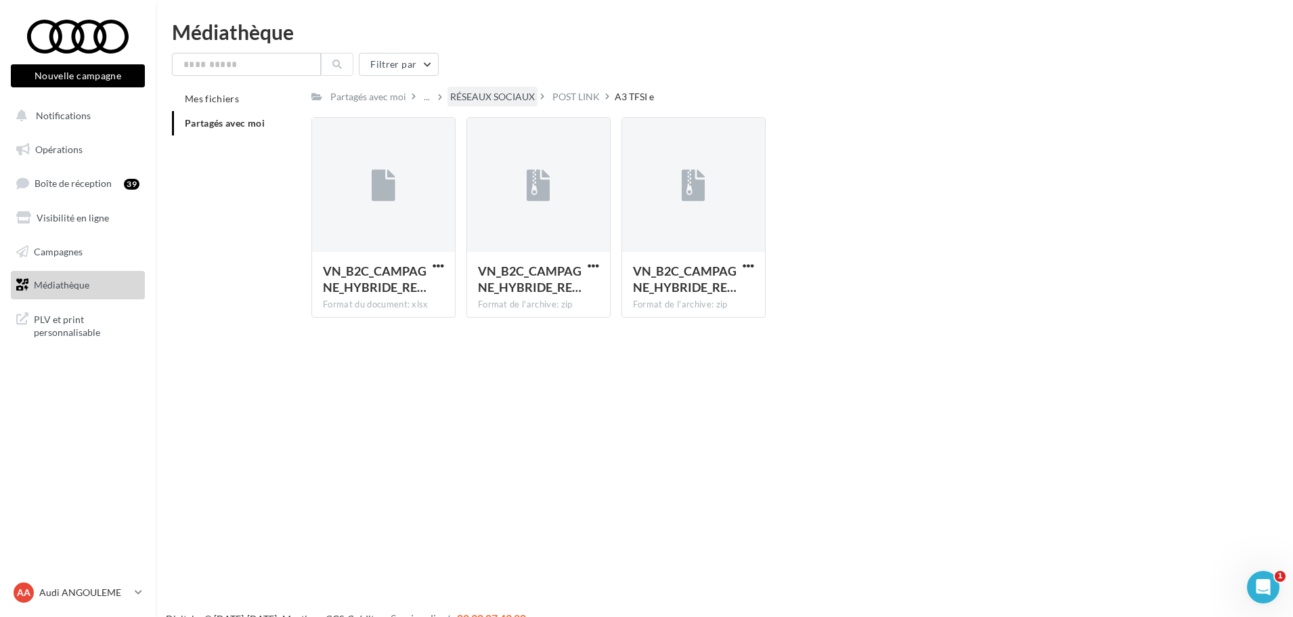
click at [465, 100] on div "RÉSEAUX SOCIAUX" at bounding box center [492, 97] width 85 height 14
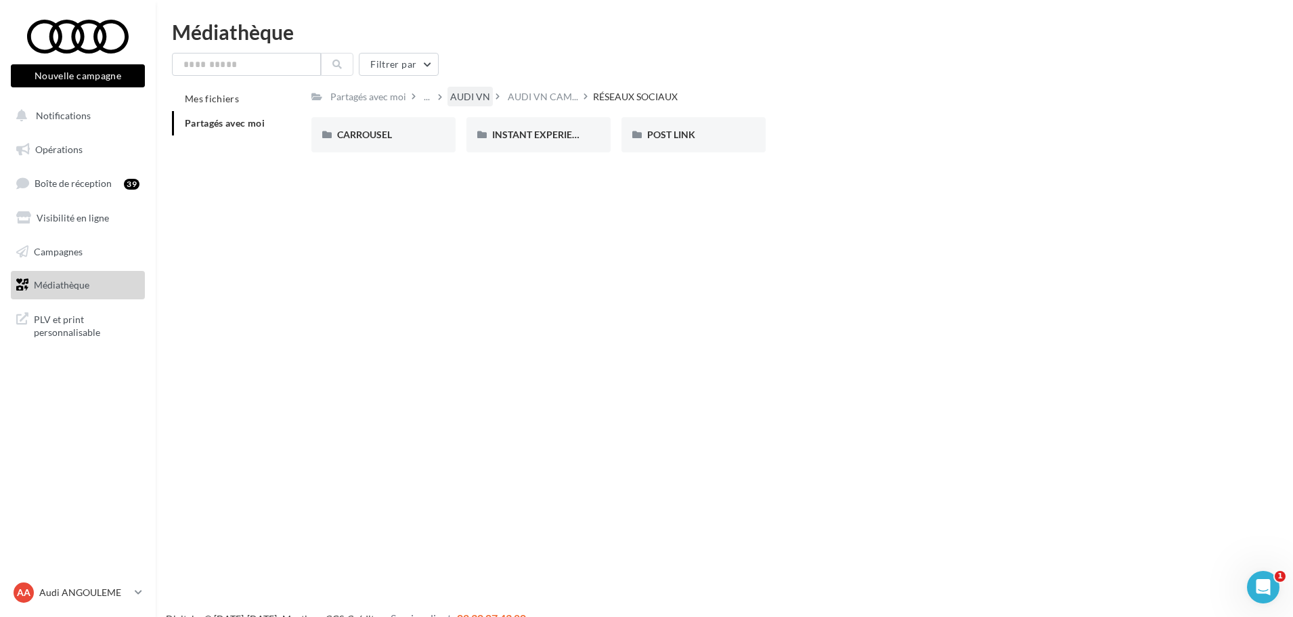
click at [473, 96] on div "AUDI VN" at bounding box center [470, 97] width 40 height 14
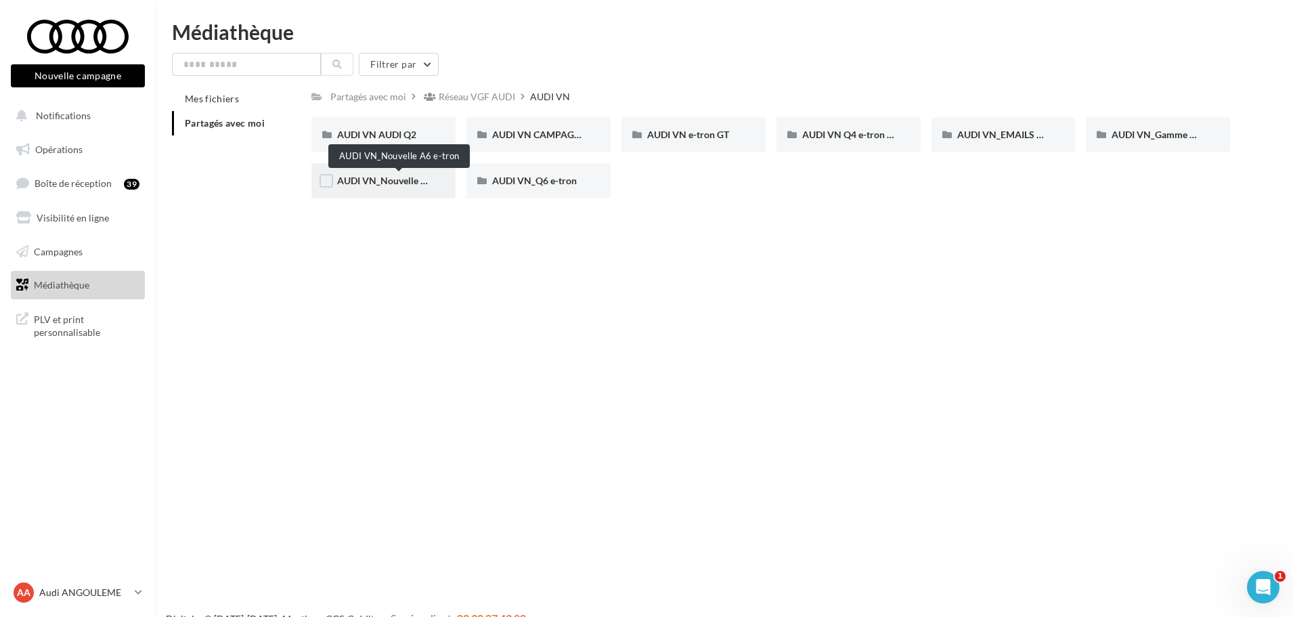
click at [386, 177] on span "AUDI VN_Nouvelle A6 e-tron" at bounding box center [399, 181] width 124 height 12
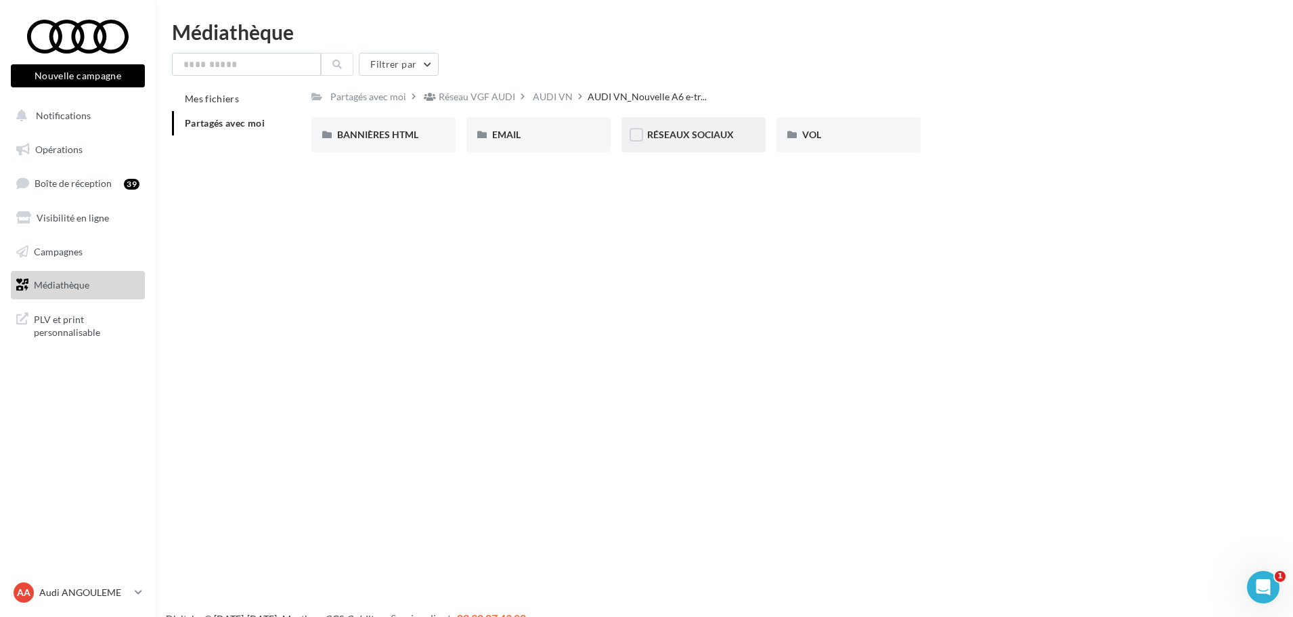
click at [712, 151] on div "RÉSEAUX SOCIAUX" at bounding box center [694, 134] width 144 height 35
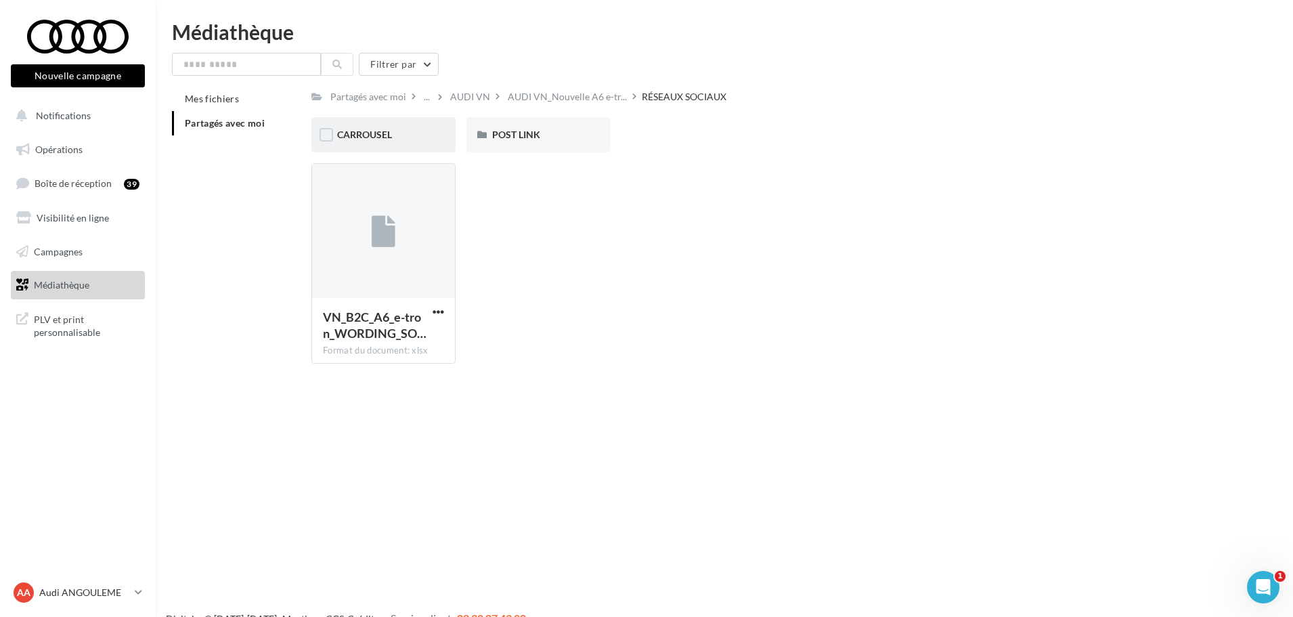
click at [411, 142] on div "CARROUSEL" at bounding box center [383, 134] width 144 height 35
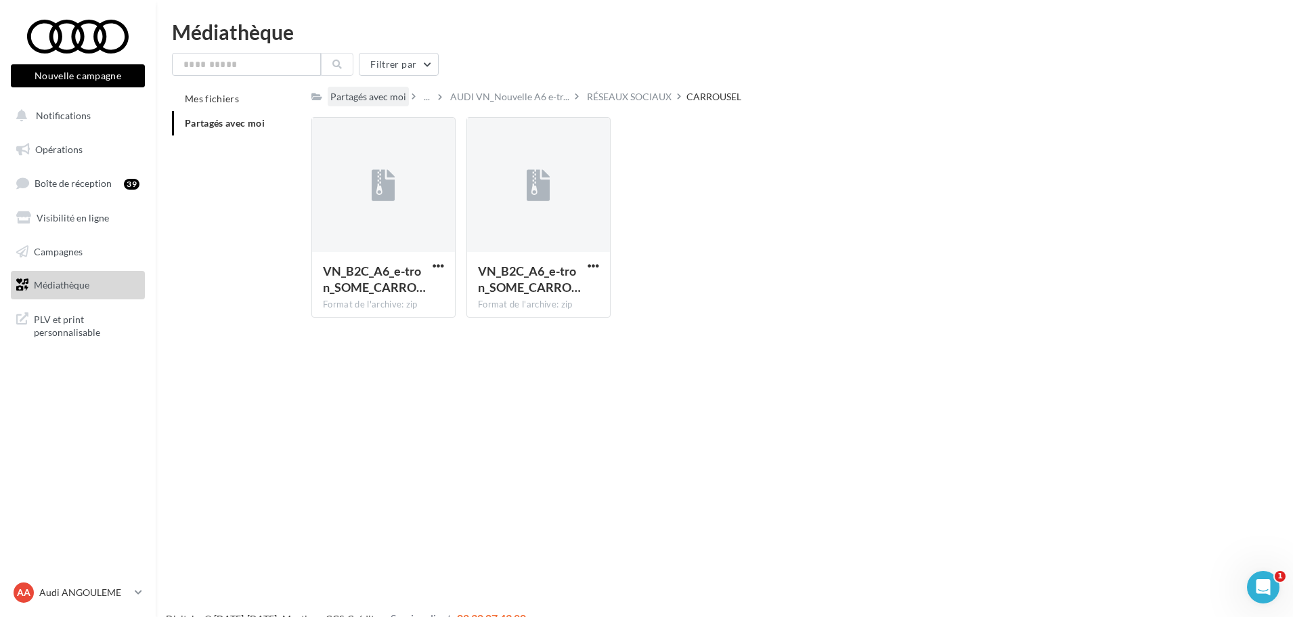
click at [392, 96] on div "Partagés avec moi" at bounding box center [368, 97] width 76 height 14
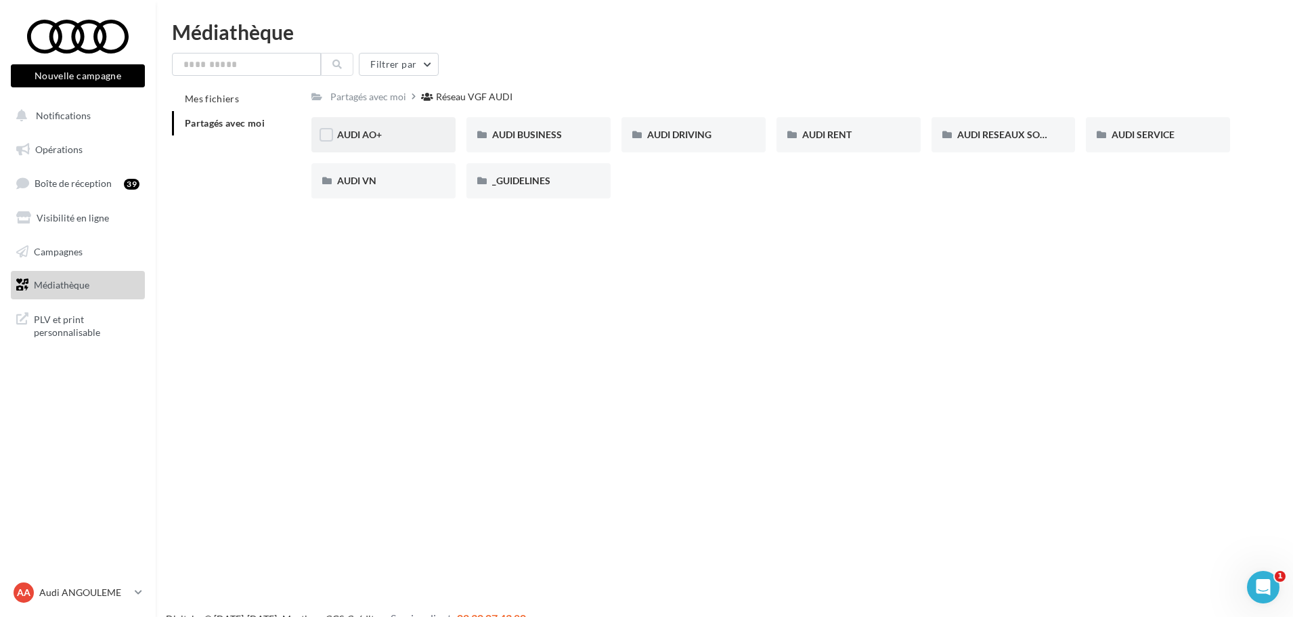
click at [408, 137] on div "AUDI AO+" at bounding box center [383, 135] width 93 height 14
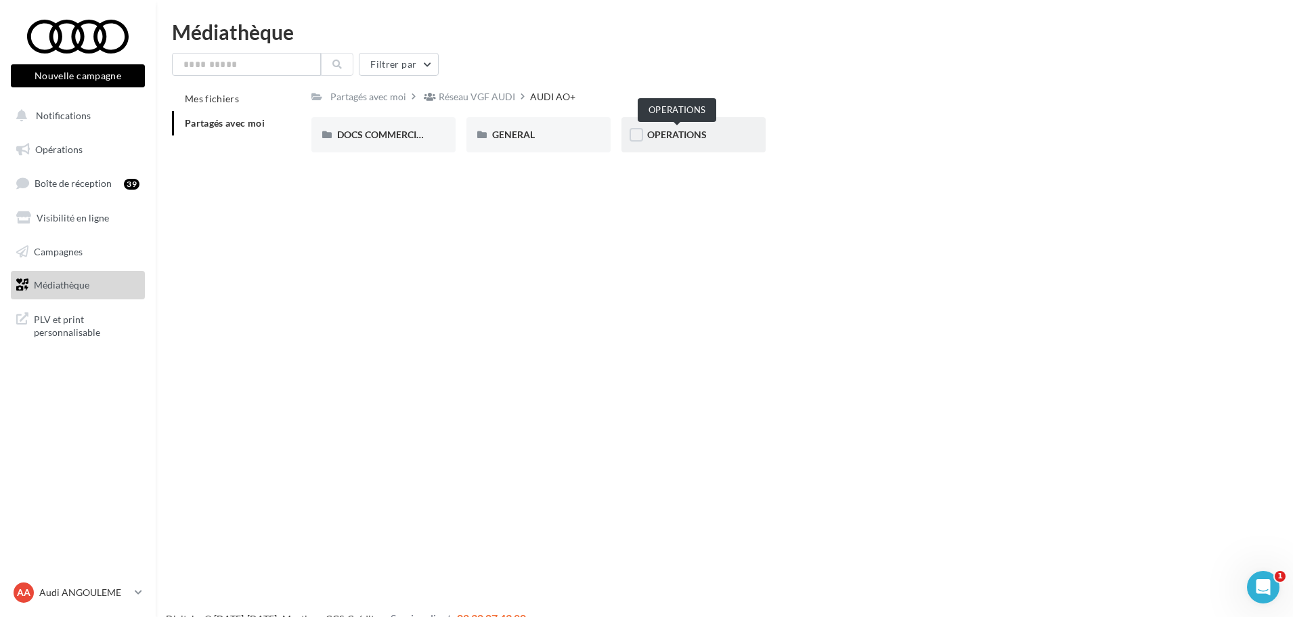
click at [691, 137] on span "OPERATIONS" at bounding box center [677, 135] width 60 height 12
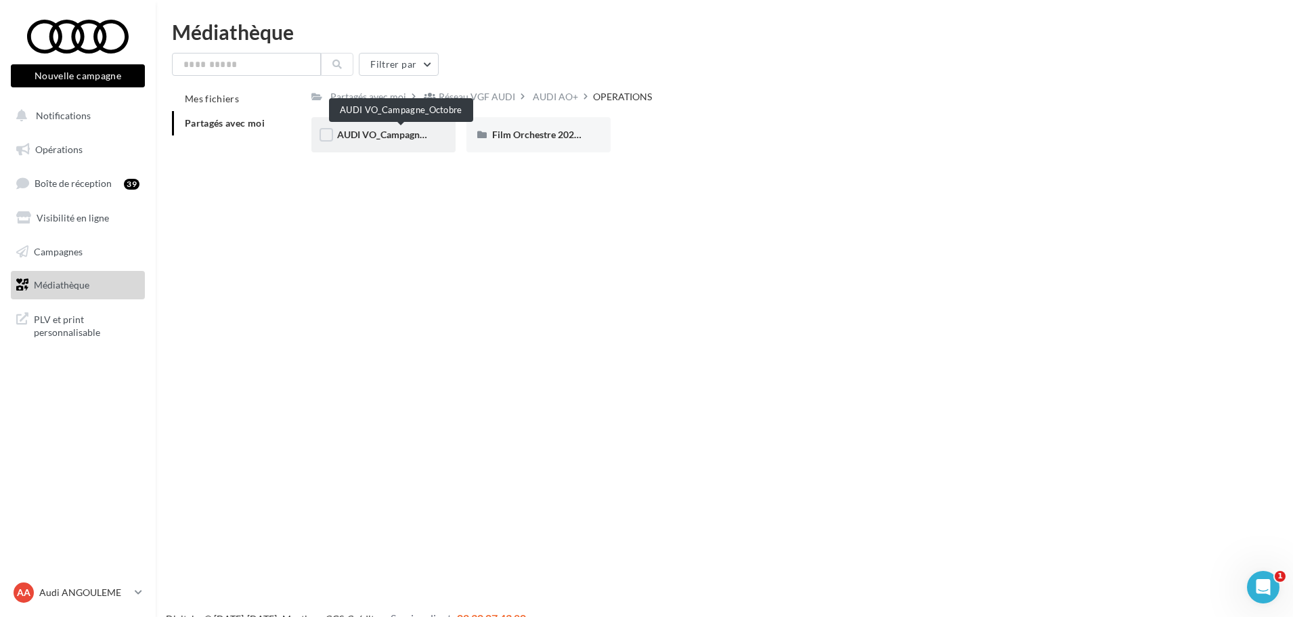
click at [425, 133] on span "AUDI VO_Campagne_Octobre" at bounding box center [400, 135] width 127 height 12
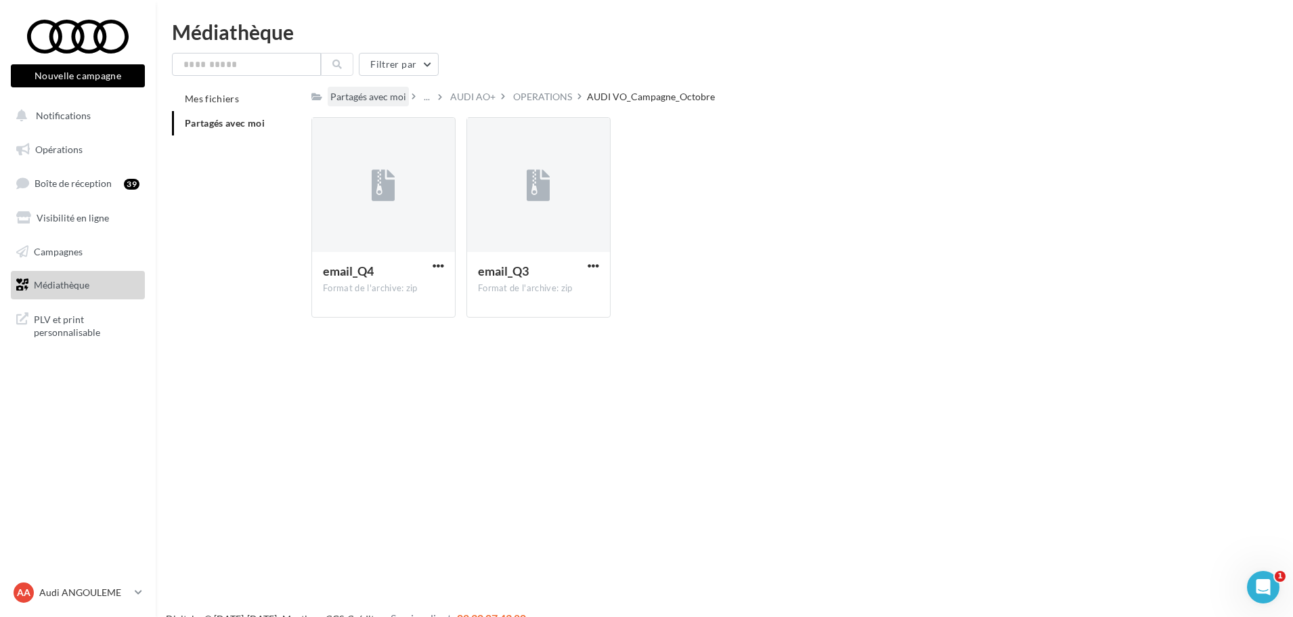
click at [366, 106] on div "Partagés avec moi" at bounding box center [368, 97] width 81 height 20
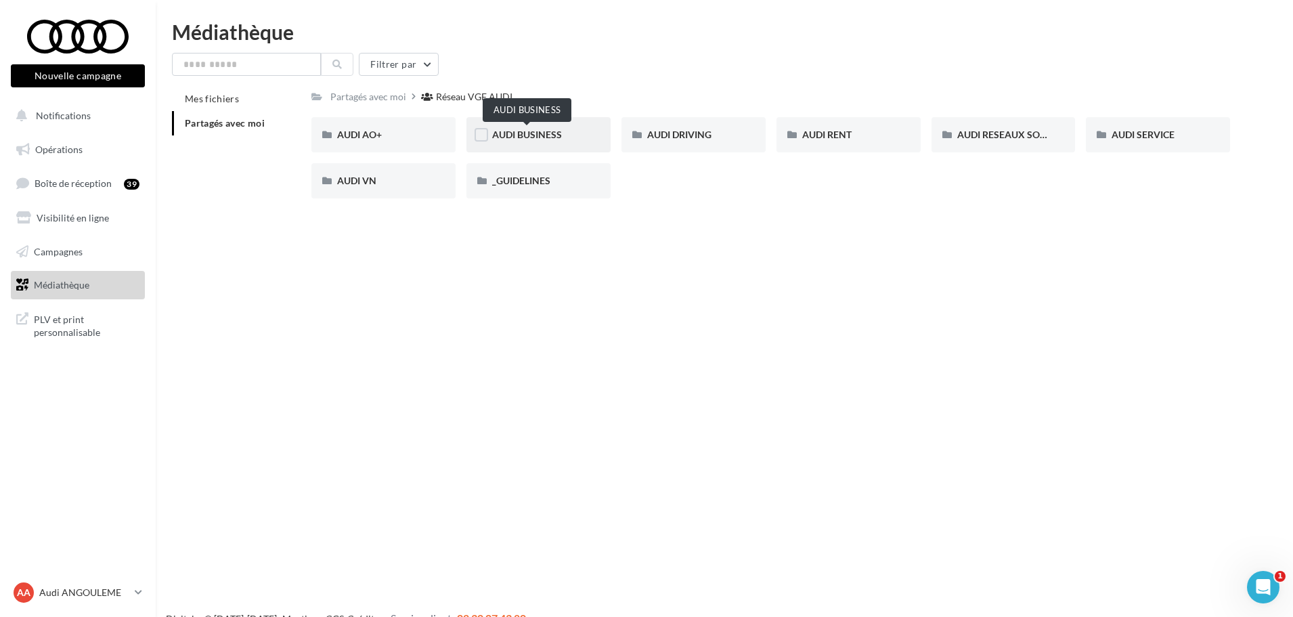
click at [529, 139] on span "AUDI BUSINESS" at bounding box center [527, 135] width 70 height 12
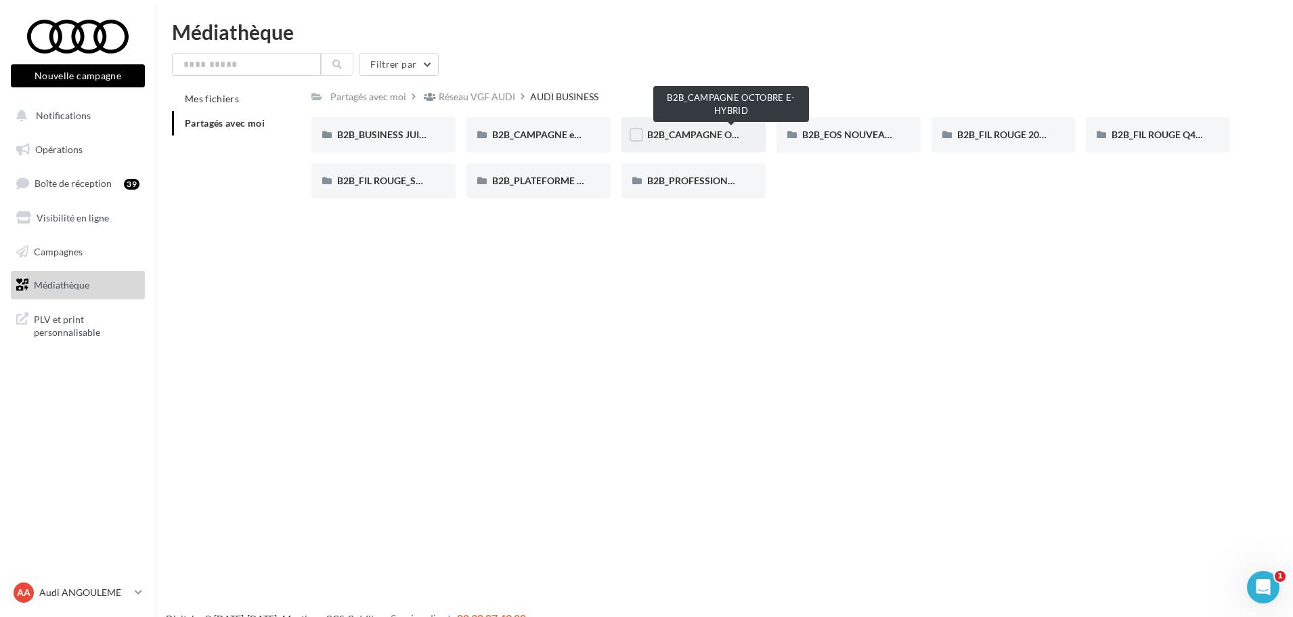
click at [707, 135] on span "B2B_CAMPAGNE OCTOBRE E-HYBRID" at bounding box center [730, 135] width 167 height 12
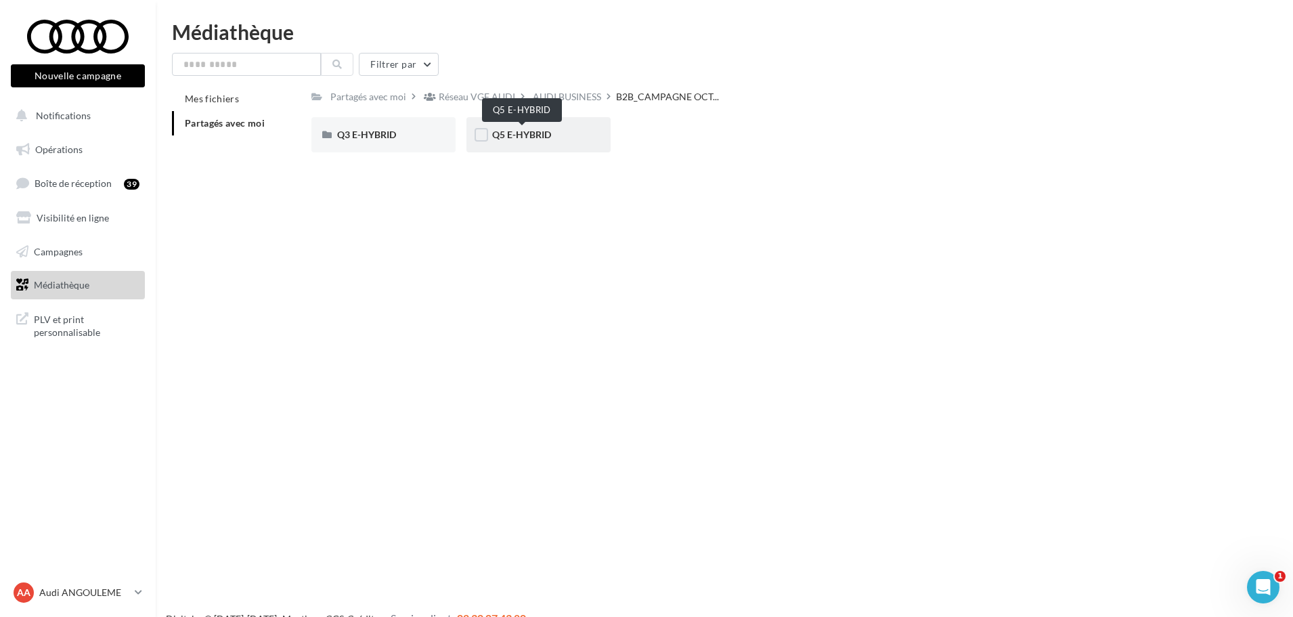
click at [525, 135] on span "Q5 E-HYBRID" at bounding box center [521, 135] width 59 height 12
click at [517, 137] on span "META" at bounding box center [505, 135] width 26 height 12
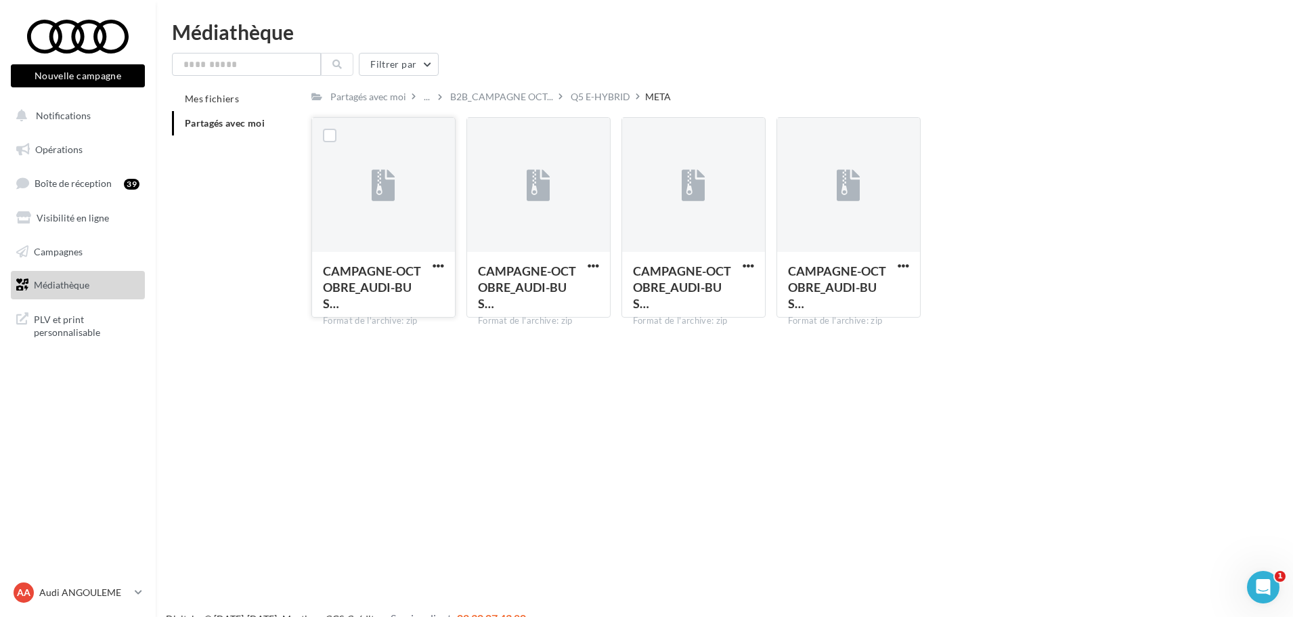
click at [409, 212] on div at bounding box center [383, 185] width 143 height 135
click at [439, 263] on span "button" at bounding box center [439, 266] width 12 height 12
click at [754, 269] on button "button" at bounding box center [748, 267] width 17 height 14
click at [723, 295] on button "Télécharger" at bounding box center [689, 292] width 135 height 35
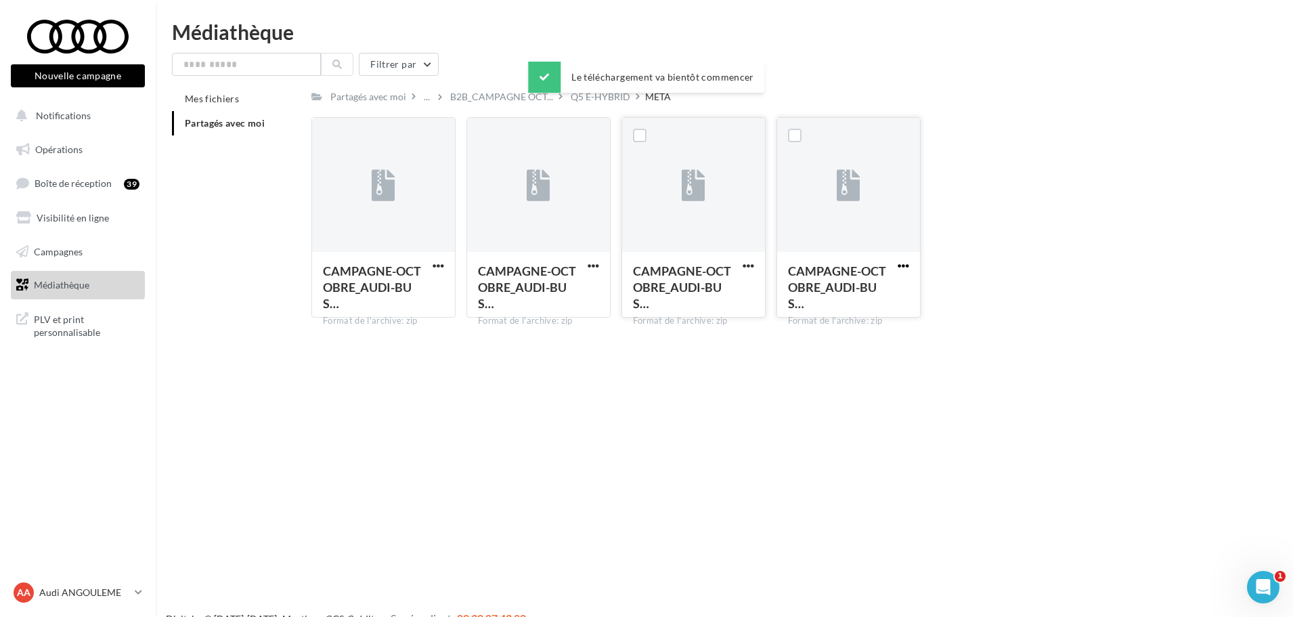
click at [907, 266] on span "button" at bounding box center [904, 266] width 12 height 12
click at [857, 282] on button "Télécharger" at bounding box center [844, 292] width 135 height 35
click at [590, 269] on span "button" at bounding box center [594, 266] width 12 height 12
drag, startPoint x: 572, startPoint y: 301, endPoint x: 564, endPoint y: 301, distance: 7.4
click at [572, 301] on button "Télécharger" at bounding box center [534, 292] width 135 height 35
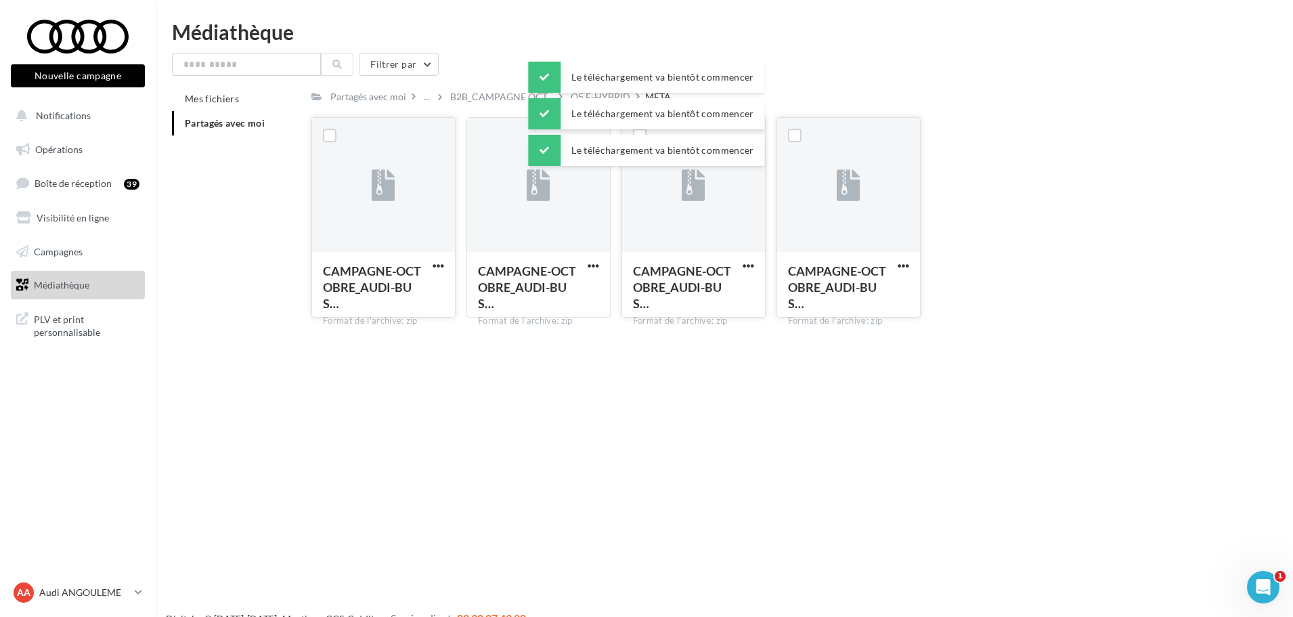
drag, startPoint x: 441, startPoint y: 263, endPoint x: 441, endPoint y: 273, distance: 9.5
click at [441, 263] on span "button" at bounding box center [439, 266] width 12 height 12
click at [426, 297] on button "Télécharger" at bounding box center [378, 292] width 135 height 35
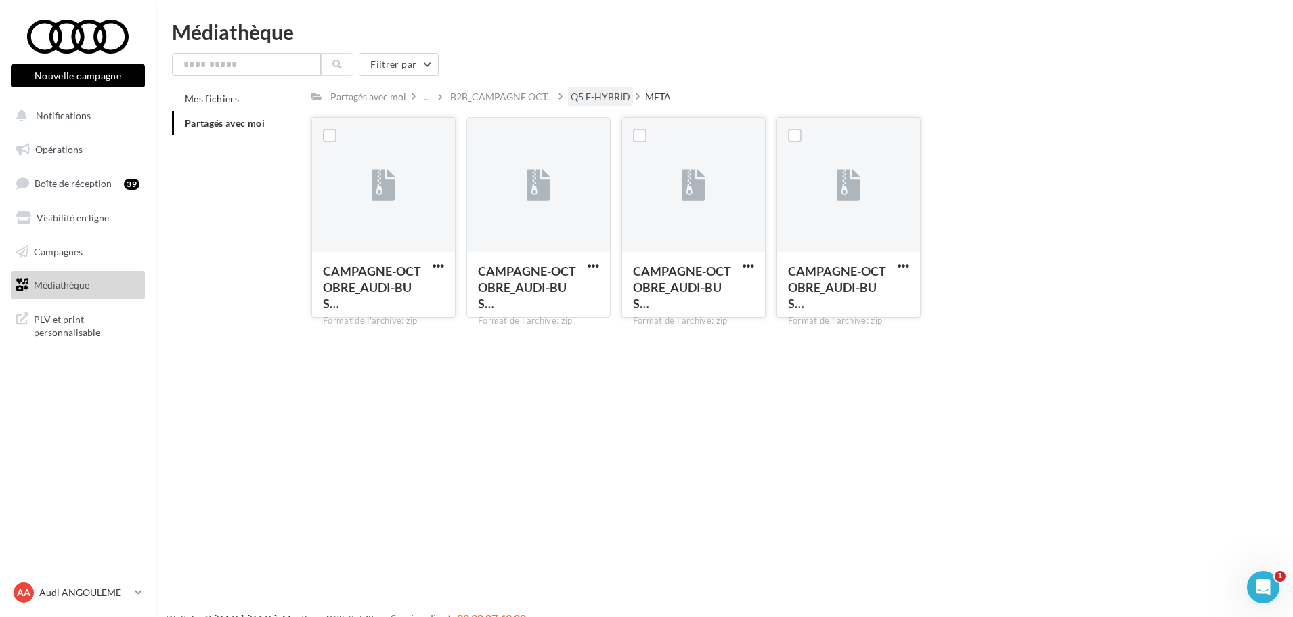
click at [607, 97] on div "Q5 E-HYBRID" at bounding box center [601, 97] width 60 height 14
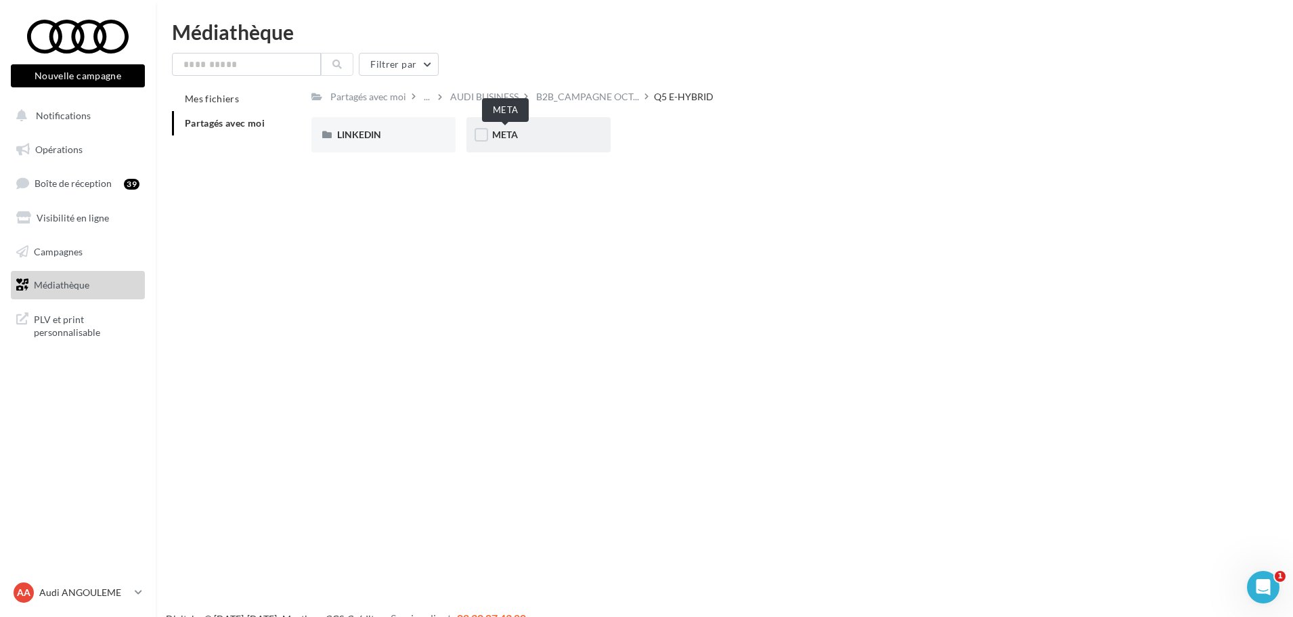
click at [507, 137] on span "META" at bounding box center [505, 135] width 26 height 12
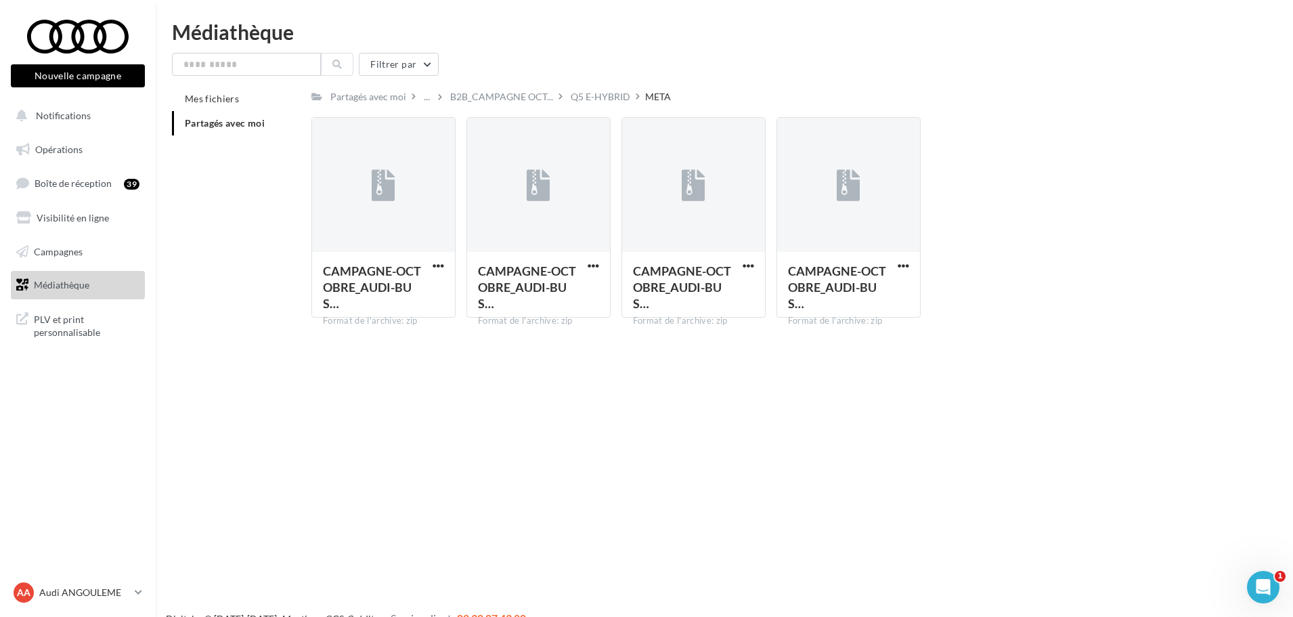
click at [607, 91] on div "Q5 E-HYBRID" at bounding box center [601, 97] width 60 height 14
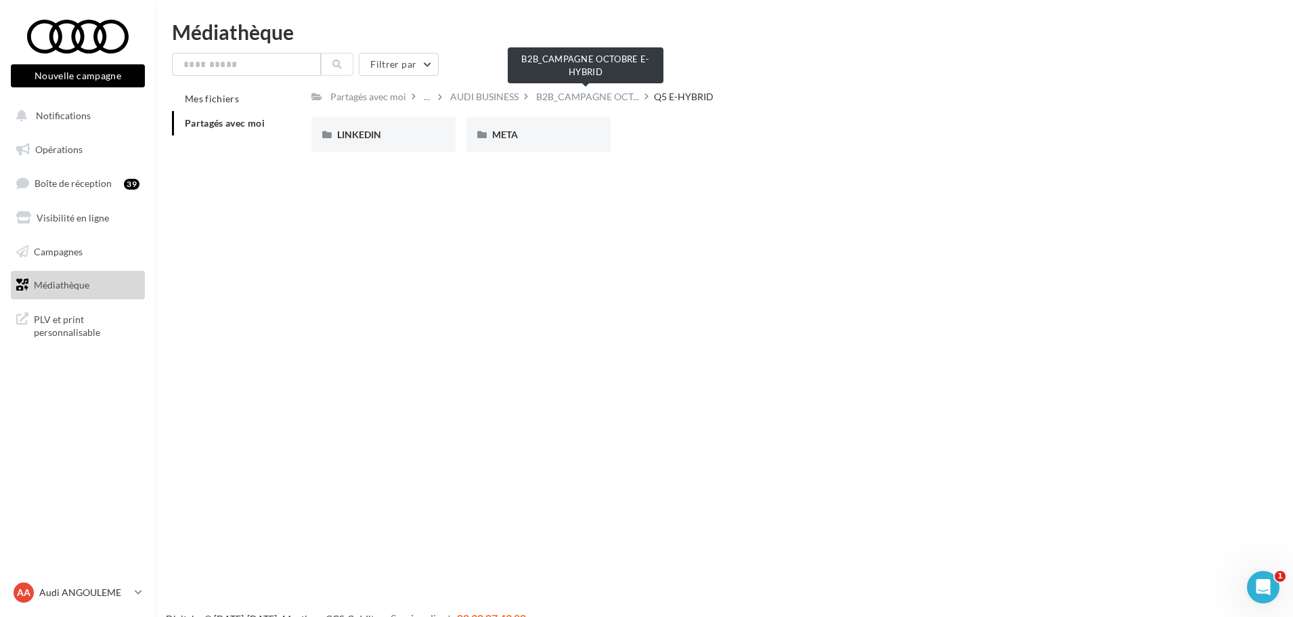
click at [578, 95] on span "B2B_CAMPAGNE OCT..." at bounding box center [587, 97] width 103 height 14
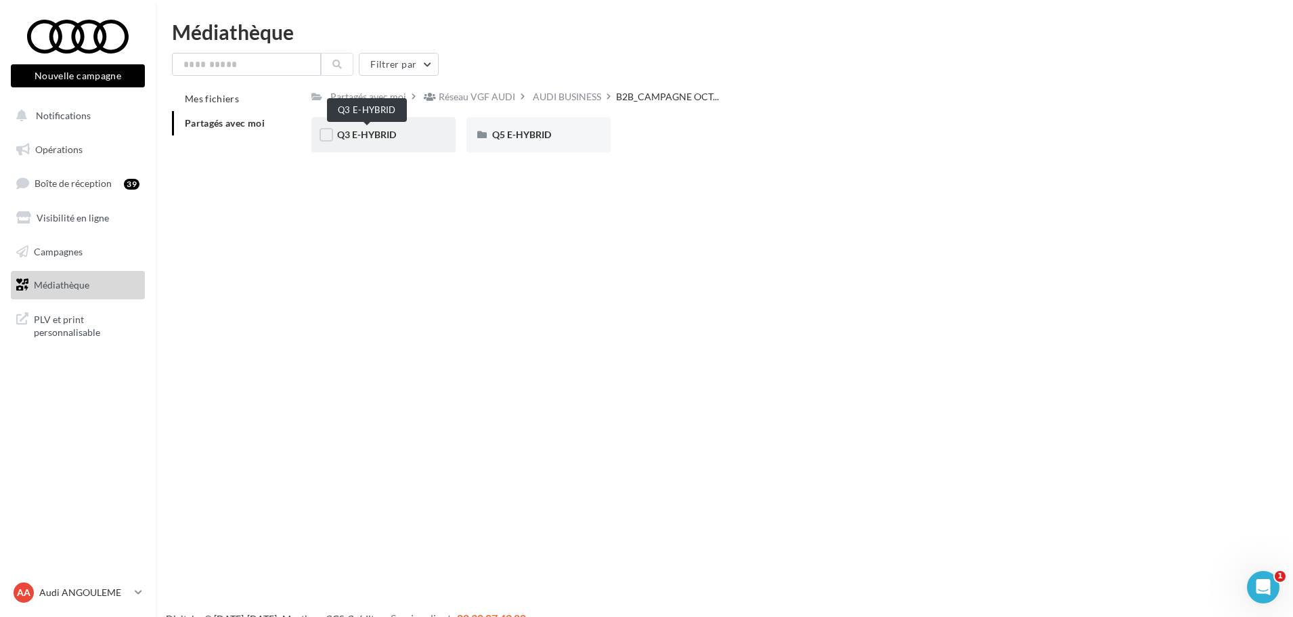
click at [388, 139] on span "Q3 E-HYBRID" at bounding box center [366, 135] width 59 height 12
click at [567, 137] on div "META" at bounding box center [538, 135] width 93 height 14
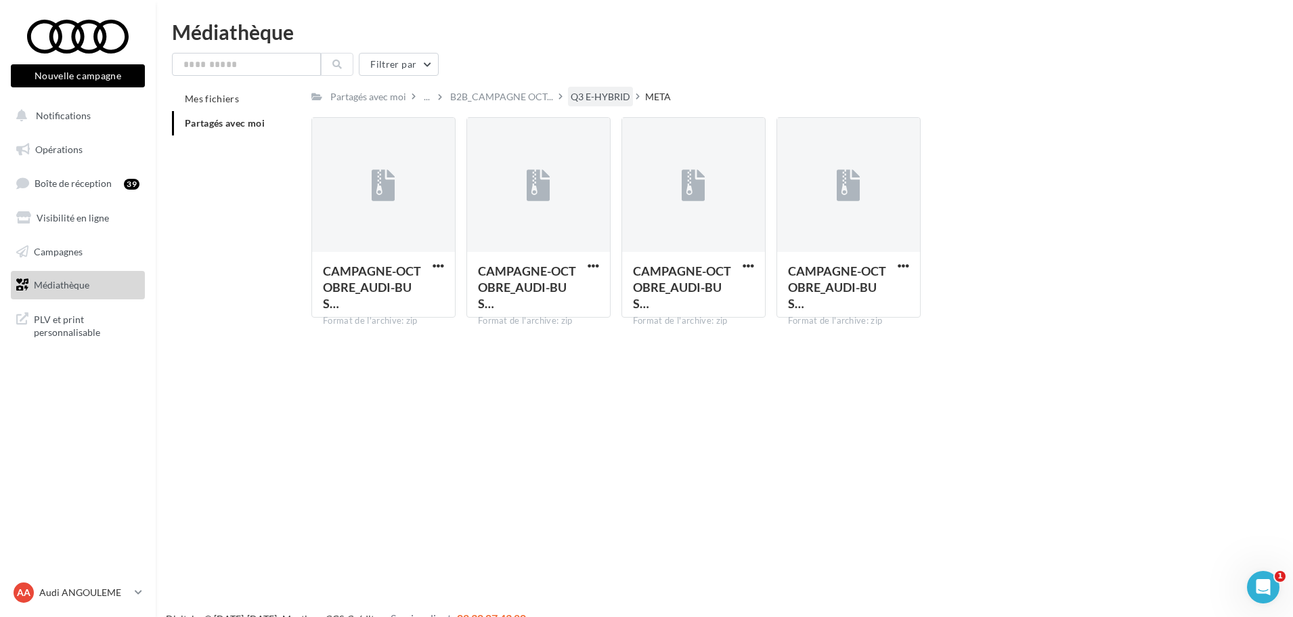
click at [580, 96] on div "Q3 E-HYBRID" at bounding box center [601, 97] width 60 height 14
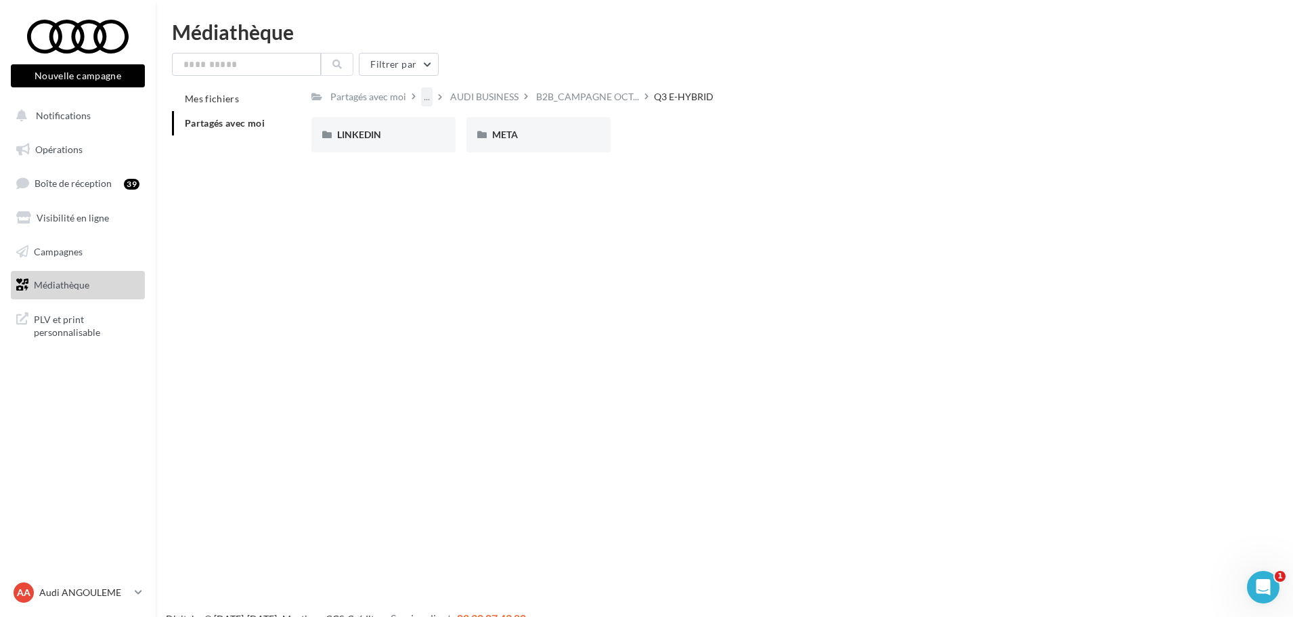
click at [425, 102] on div "..." at bounding box center [427, 96] width 12 height 19
click at [427, 274] on div "Nouvelle campagne Nouvelle campagne Notifications Opérations Boîte de réception…" at bounding box center [646, 330] width 1293 height 617
click at [412, 97] on icon at bounding box center [414, 95] width 4 height 9
click at [400, 96] on div "Partagés avec moi" at bounding box center [368, 97] width 76 height 14
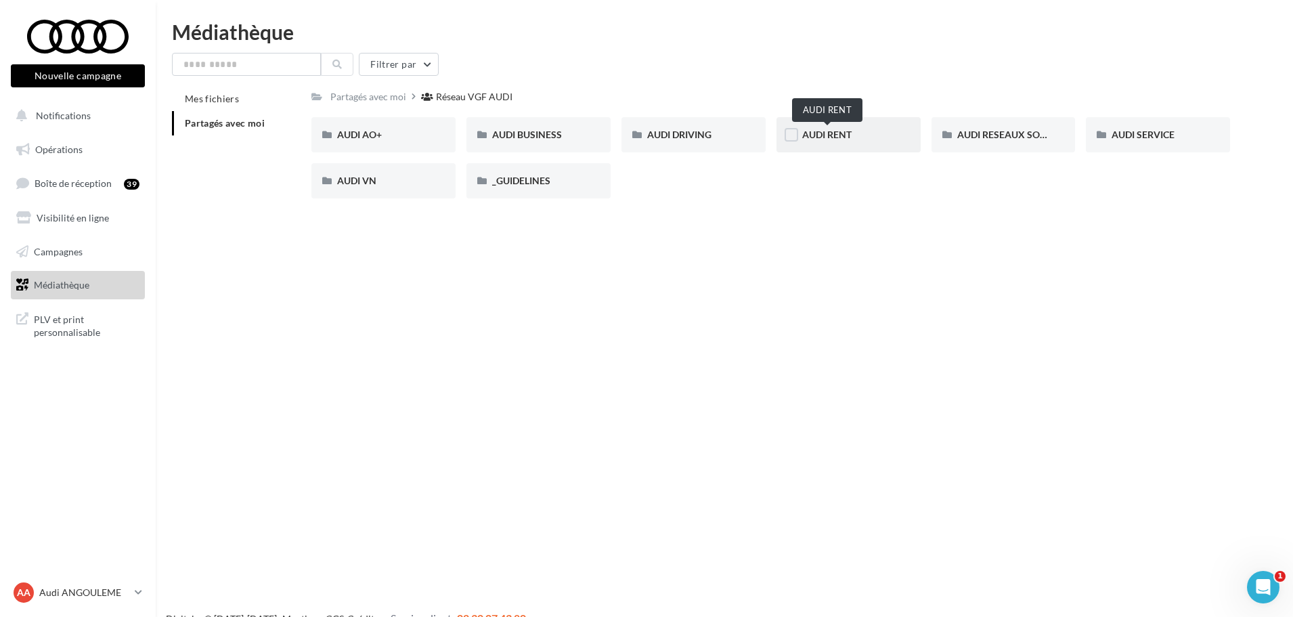
click at [851, 139] on span "AUDI RENT" at bounding box center [826, 135] width 49 height 12
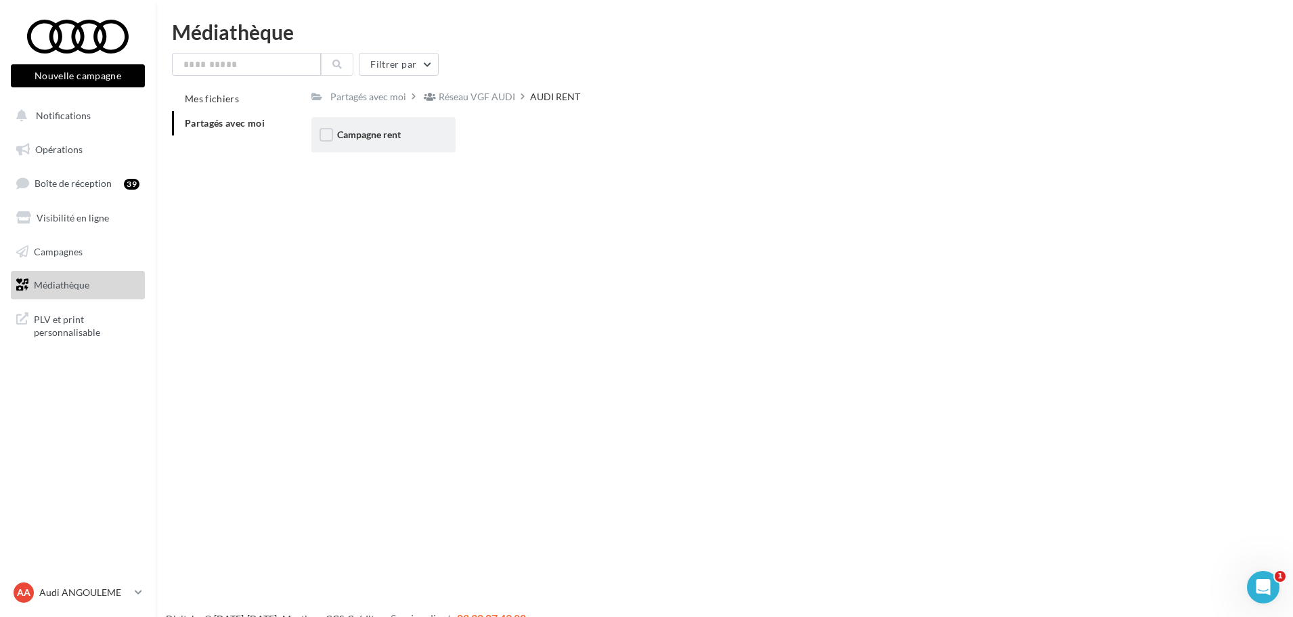
click at [389, 127] on div "Campagne rent" at bounding box center [383, 134] width 144 height 35
click at [372, 95] on div "Partagés avec moi" at bounding box center [368, 97] width 76 height 14
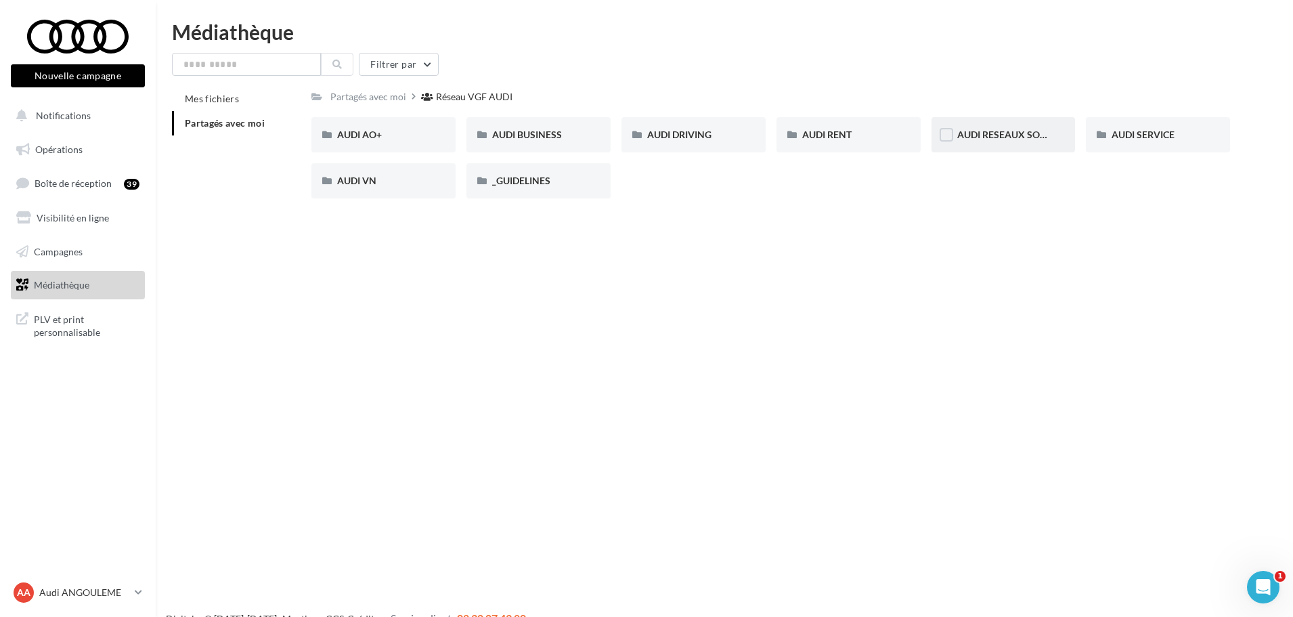
click at [1025, 142] on div "AUDI RESEAUX SOCIAUX" at bounding box center [1003, 135] width 93 height 14
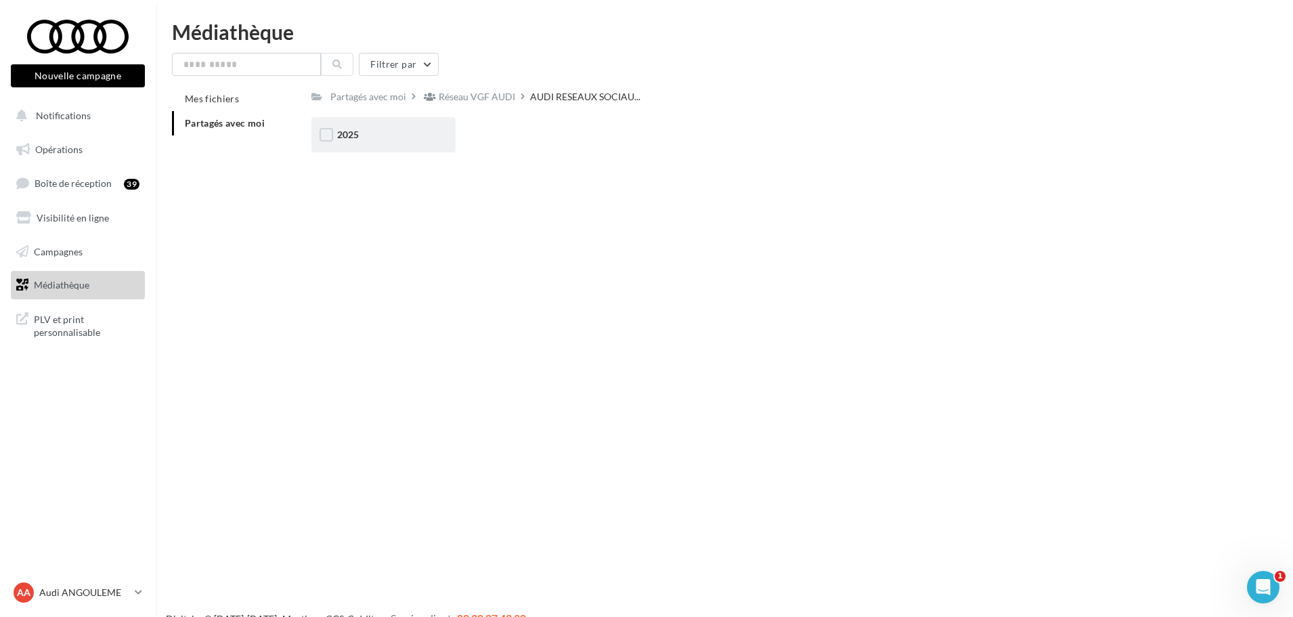
click at [392, 145] on div "2025" at bounding box center [383, 134] width 144 height 35
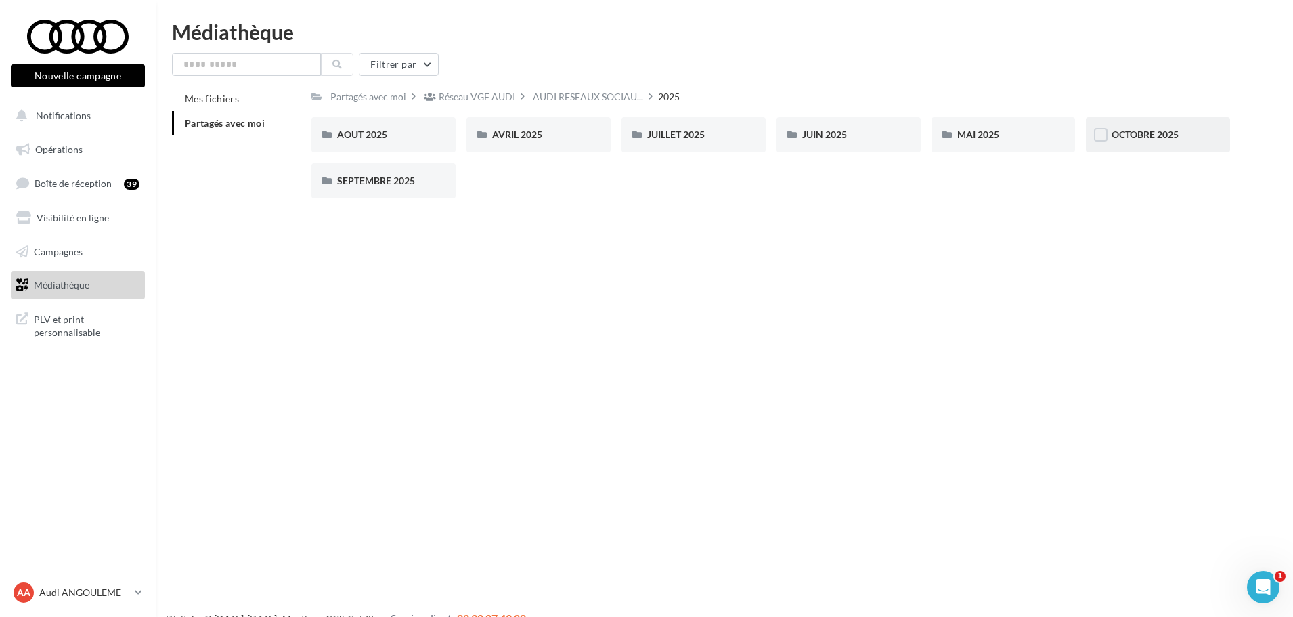
click at [1109, 140] on div "OCTOBRE 2025" at bounding box center [1158, 134] width 144 height 35
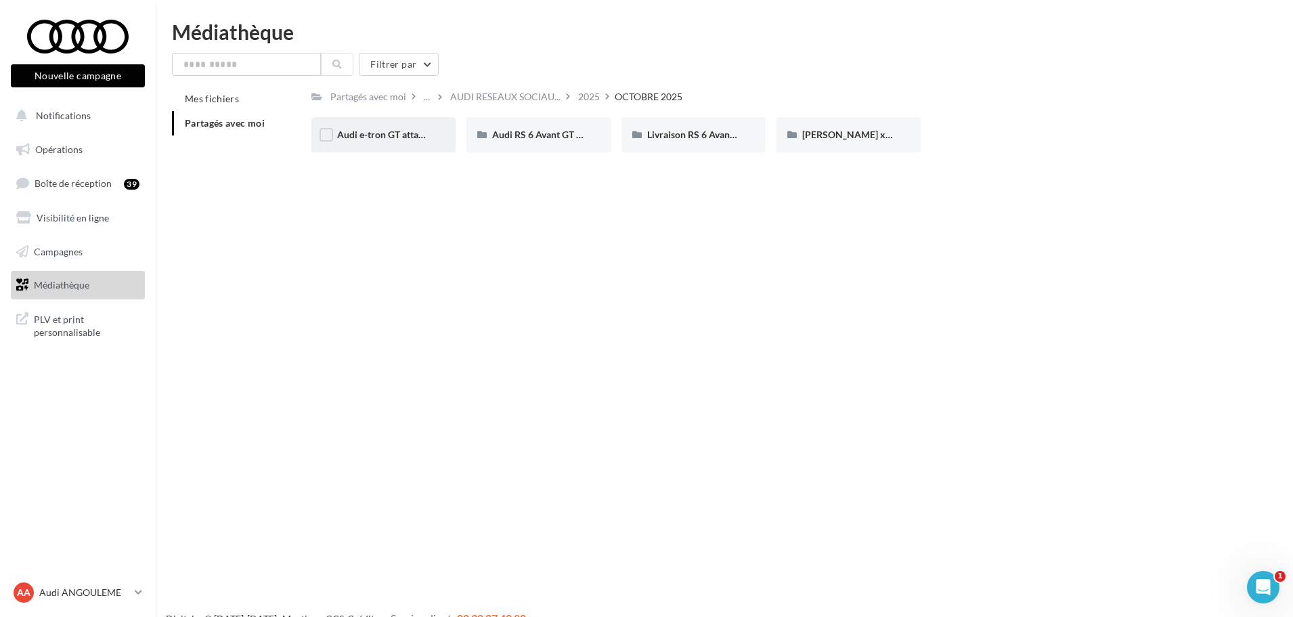
click at [374, 137] on span "Audi e-tron GT attack plan Post 3" at bounding box center [407, 135] width 140 height 12
click at [435, 135] on div "FB / LK" at bounding box center [383, 134] width 144 height 35
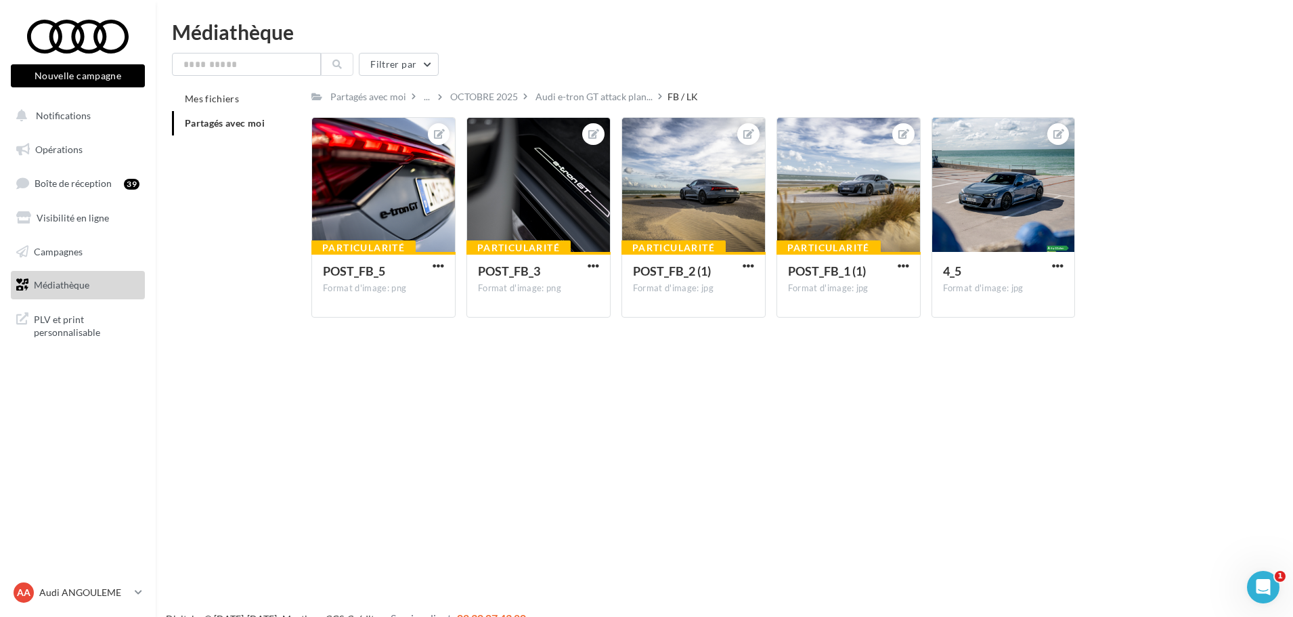
click at [584, 110] on div "Partagés avec moi ... OCTOBRE 2025 Audi e-tron GT attack plan... FB / LK Rs Par…" at bounding box center [770, 208] width 919 height 242
click at [597, 102] on span "Audi e-tron GT attack plan..." at bounding box center [594, 97] width 117 height 14
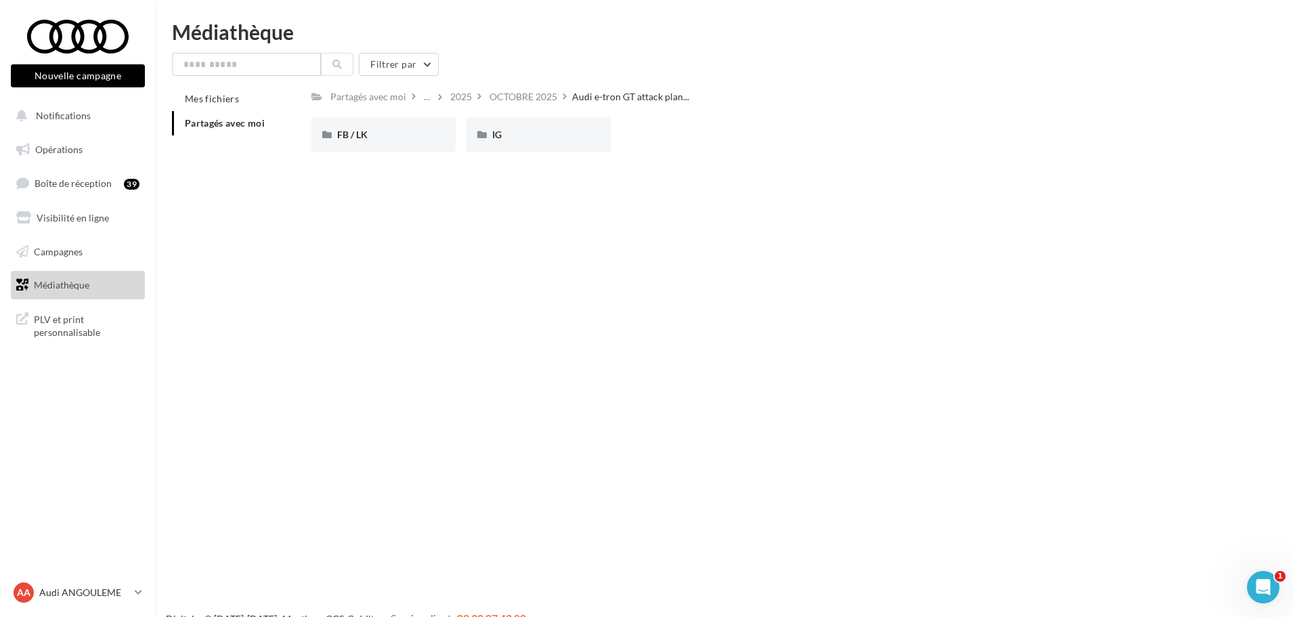
drag, startPoint x: 547, startPoint y: 96, endPoint x: 546, endPoint y: 103, distance: 6.9
click at [548, 96] on div "OCTOBRE 2025" at bounding box center [524, 97] width 68 height 14
click at [540, 146] on div "Audi RS 6 Avant GT (STORY)" at bounding box center [539, 134] width 144 height 35
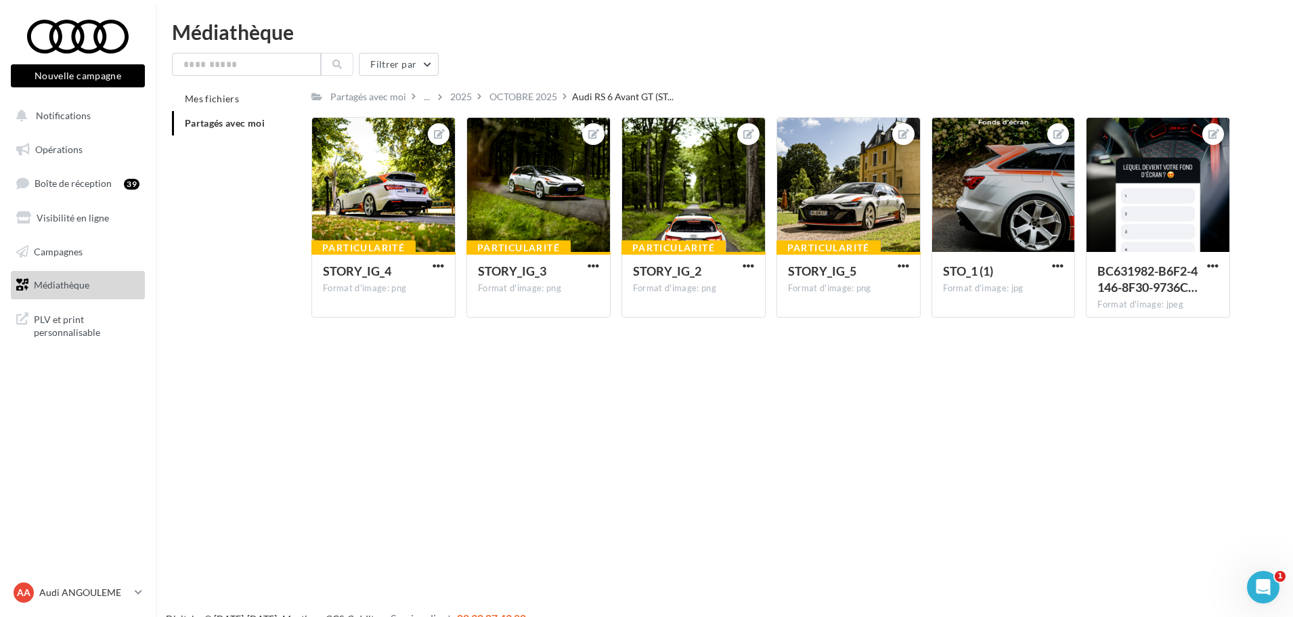
click at [508, 89] on div "OCTOBRE 2025" at bounding box center [523, 97] width 73 height 20
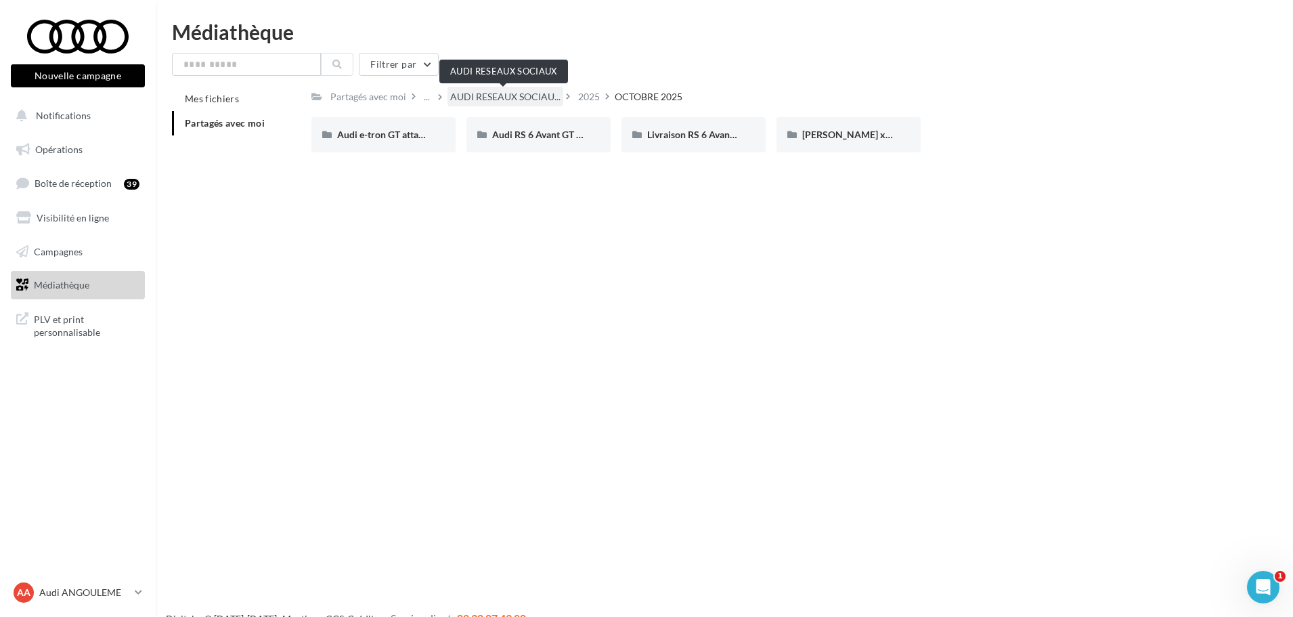
click at [500, 96] on span "AUDI RESEAUX SOCIAU..." at bounding box center [505, 97] width 110 height 14
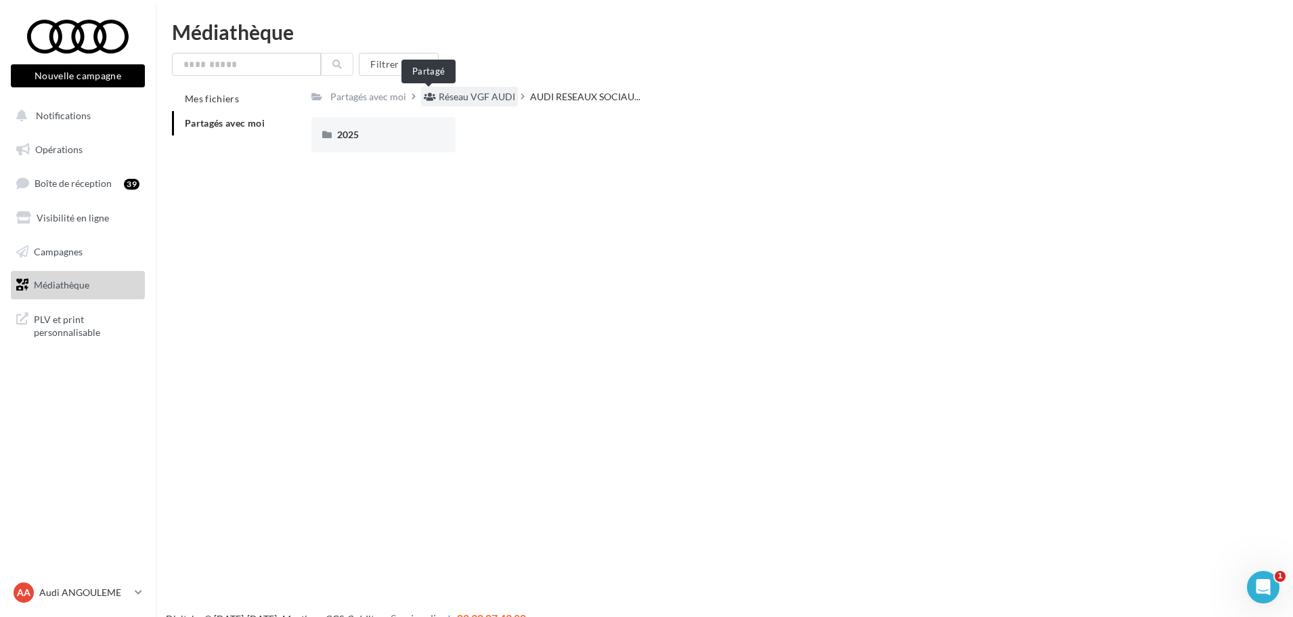
click at [427, 98] on icon at bounding box center [430, 96] width 12 height 9
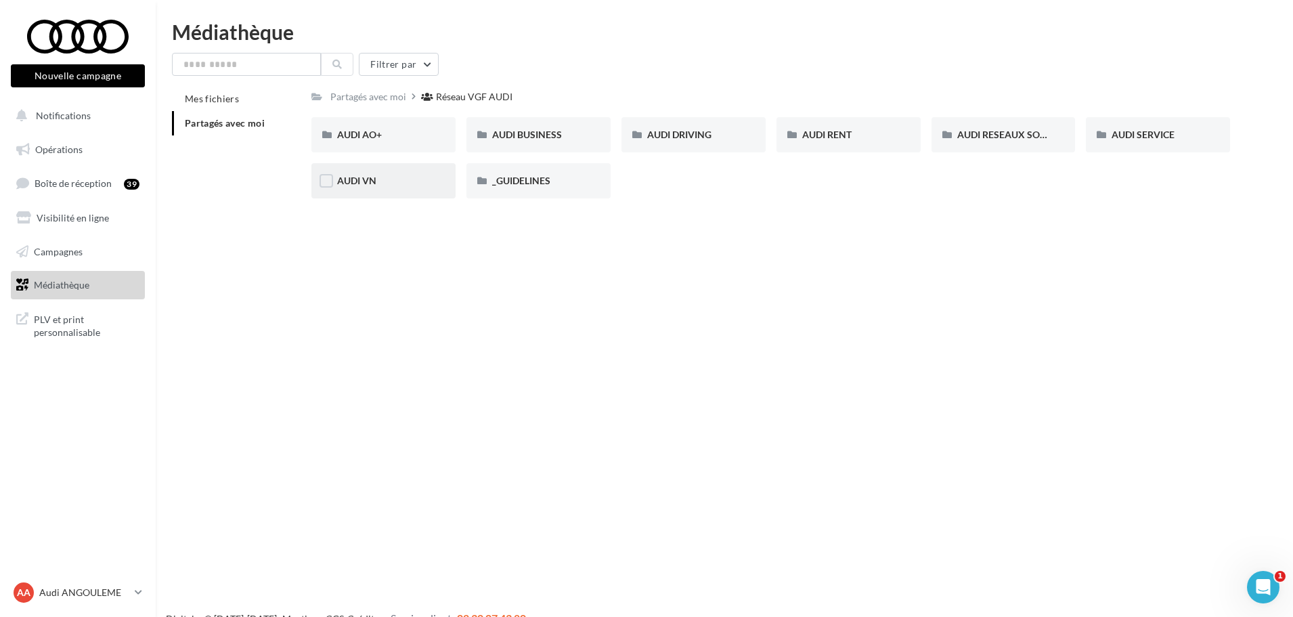
click at [369, 188] on div "AUDI VN" at bounding box center [383, 181] width 93 height 14
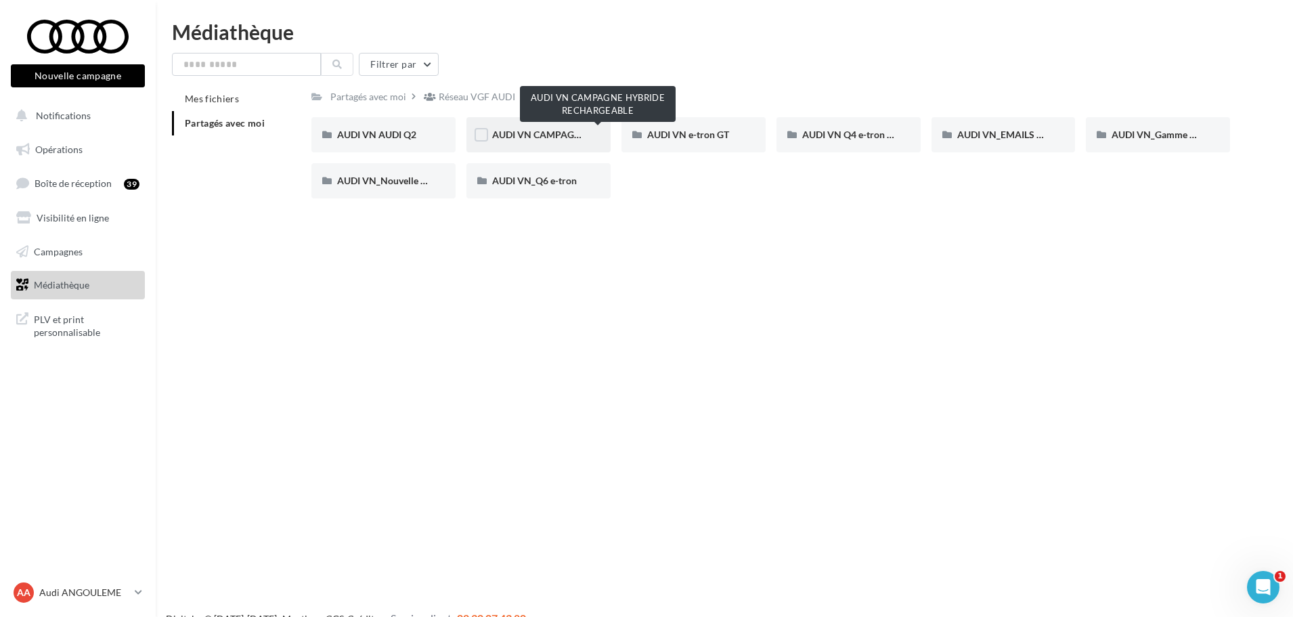
click at [572, 139] on span "AUDI VN CAMPAGNE HYBRIDE RECHARGEABLE" at bounding box center [598, 135] width 213 height 12
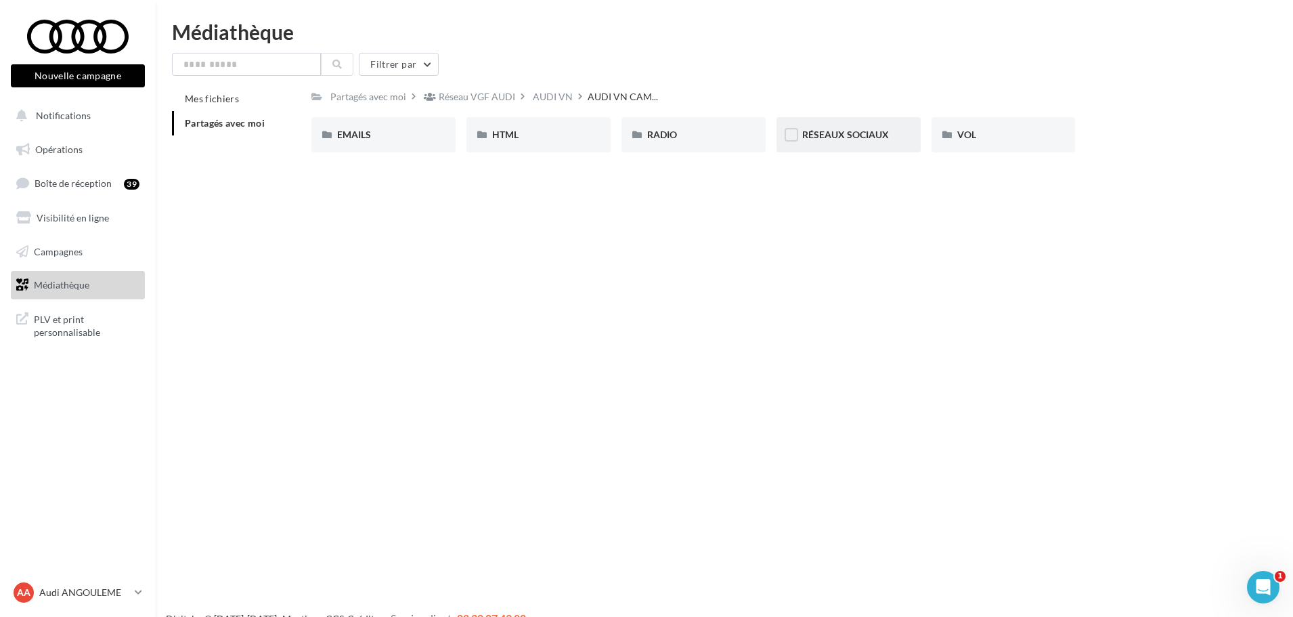
click at [826, 137] on span "RÉSEAUX SOCIAUX" at bounding box center [845, 135] width 87 height 12
click at [411, 140] on div "CARROUSEL" at bounding box center [383, 135] width 93 height 14
click at [372, 146] on div "A3 TFSI e" at bounding box center [383, 134] width 144 height 35
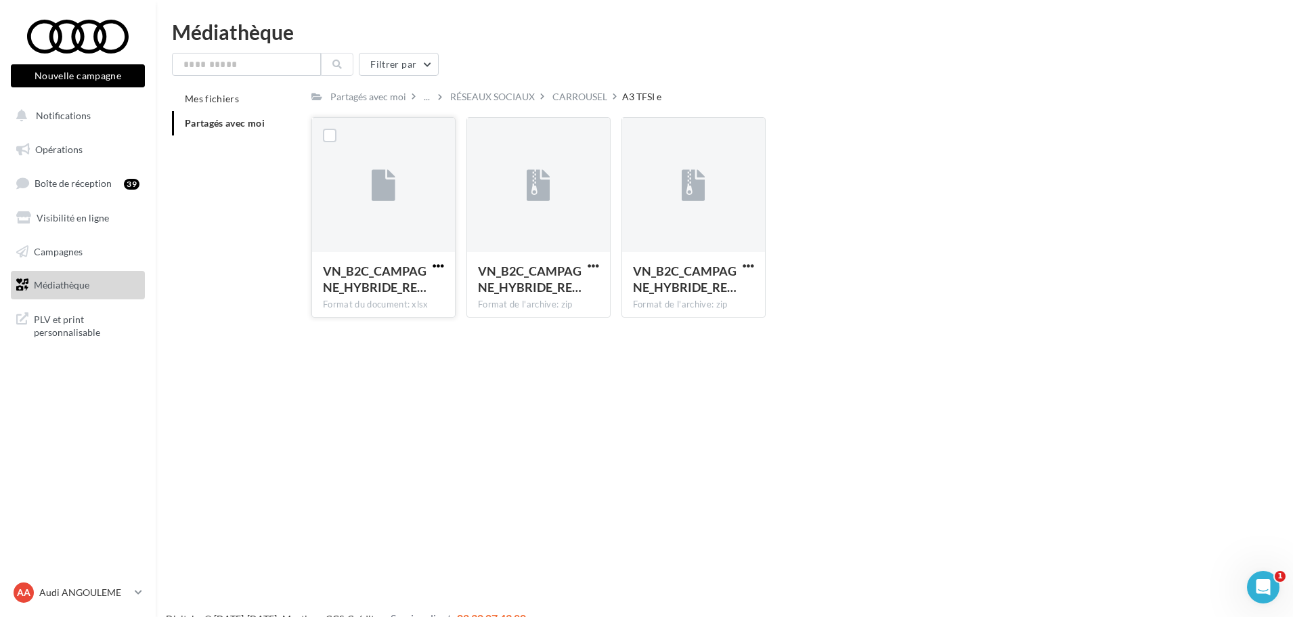
click at [439, 265] on span "button" at bounding box center [439, 266] width 12 height 12
click at [395, 297] on button "Télécharger" at bounding box center [378, 292] width 135 height 35
click at [402, 99] on div "Partagés avec moi" at bounding box center [368, 97] width 76 height 14
